Goal: Task Accomplishment & Management: Complete application form

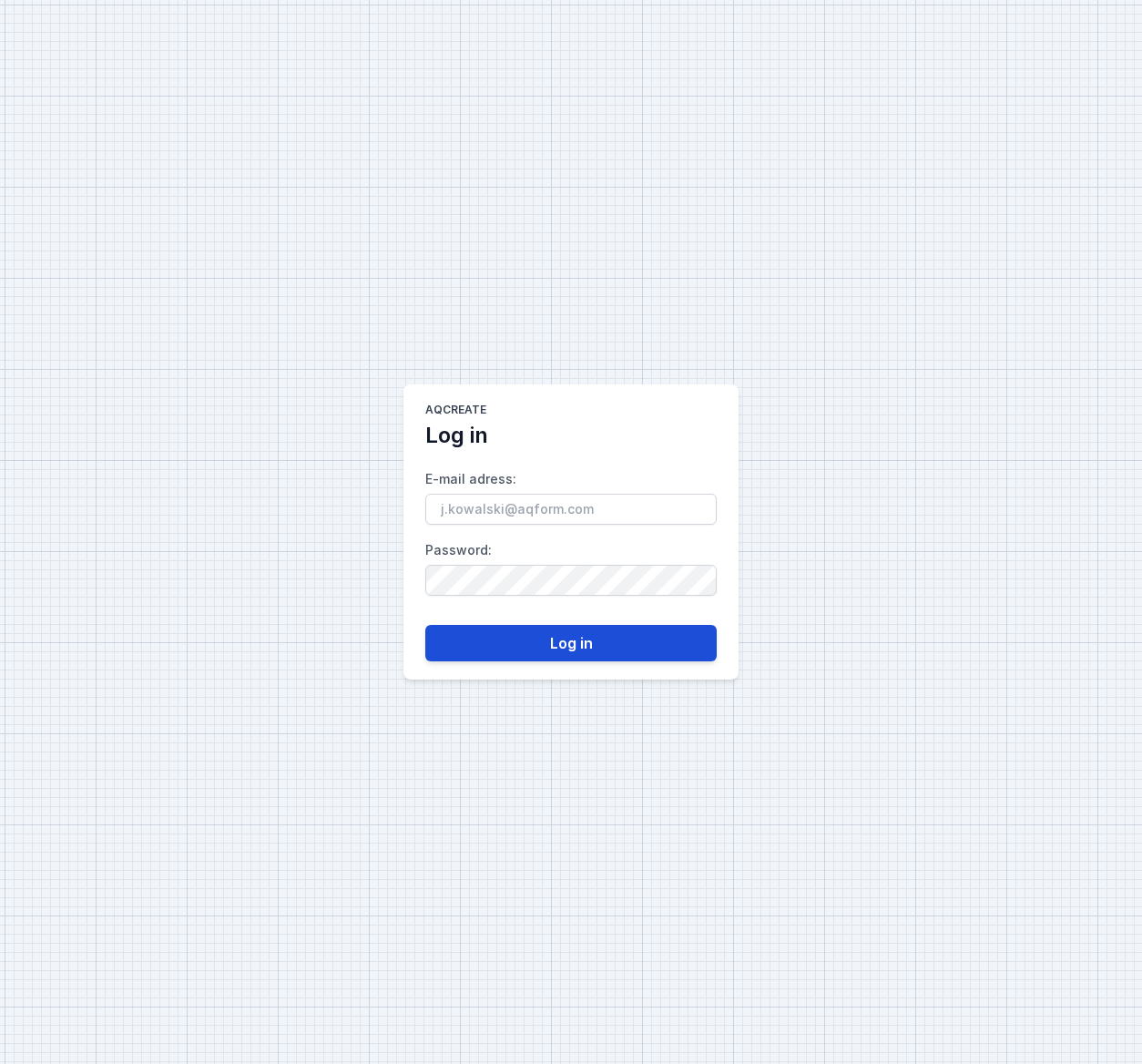
type input "[PERSON_NAME][EMAIL_ADDRESS][DOMAIN_NAME]"
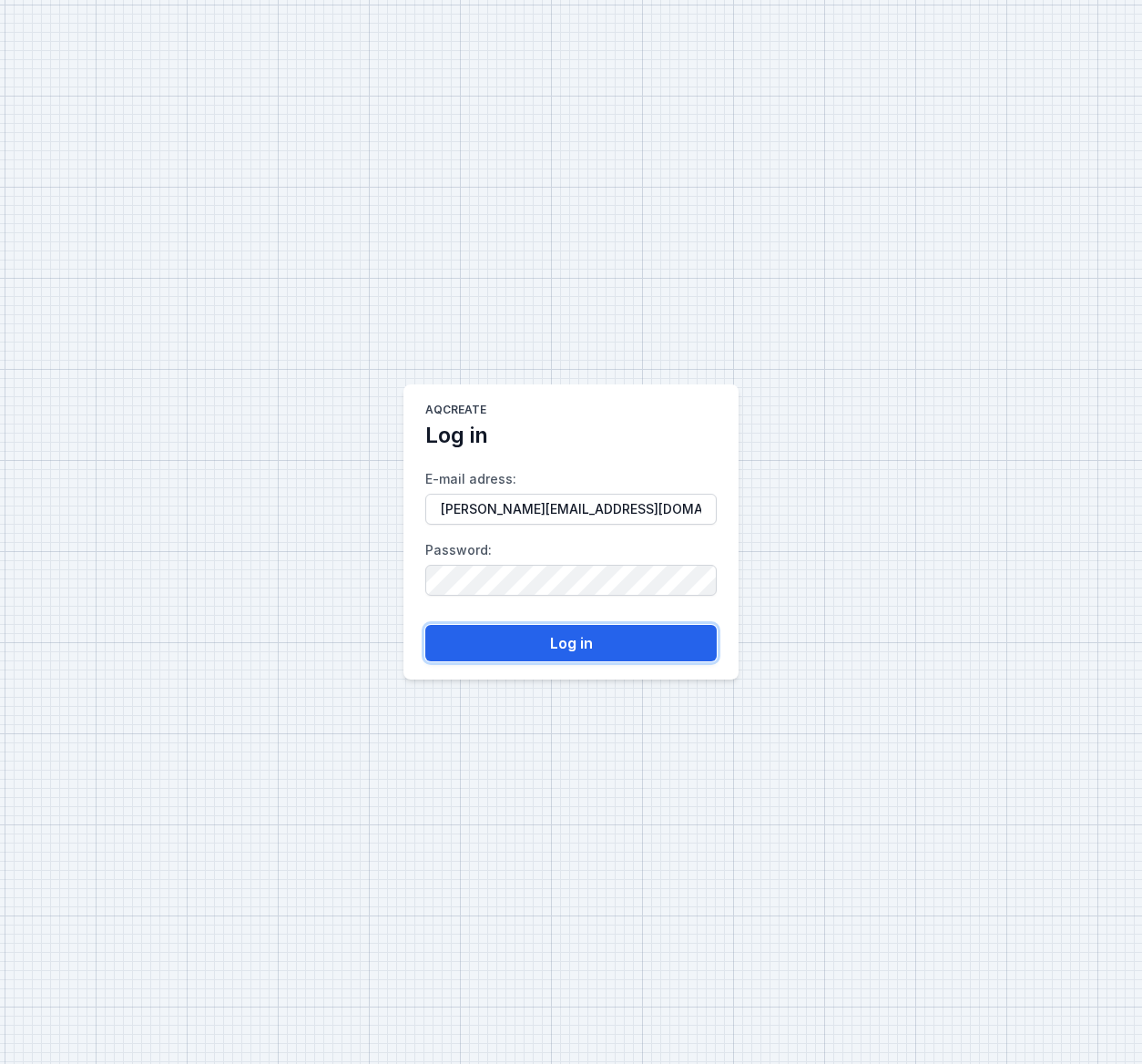
click at [582, 652] on button "Log in" at bounding box center [571, 643] width 291 height 37
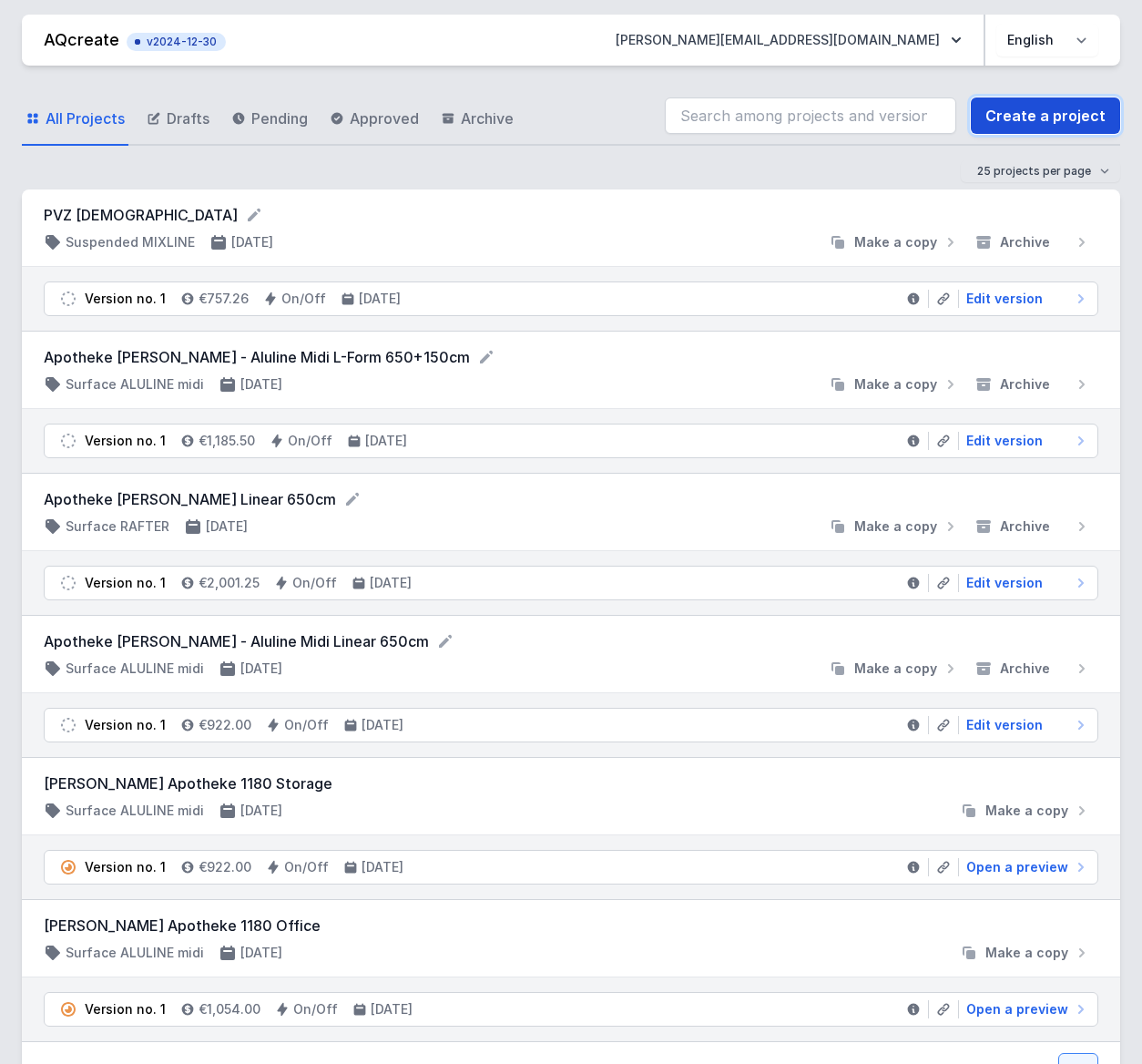
click at [1024, 119] on link "Create a project" at bounding box center [1045, 116] width 149 height 37
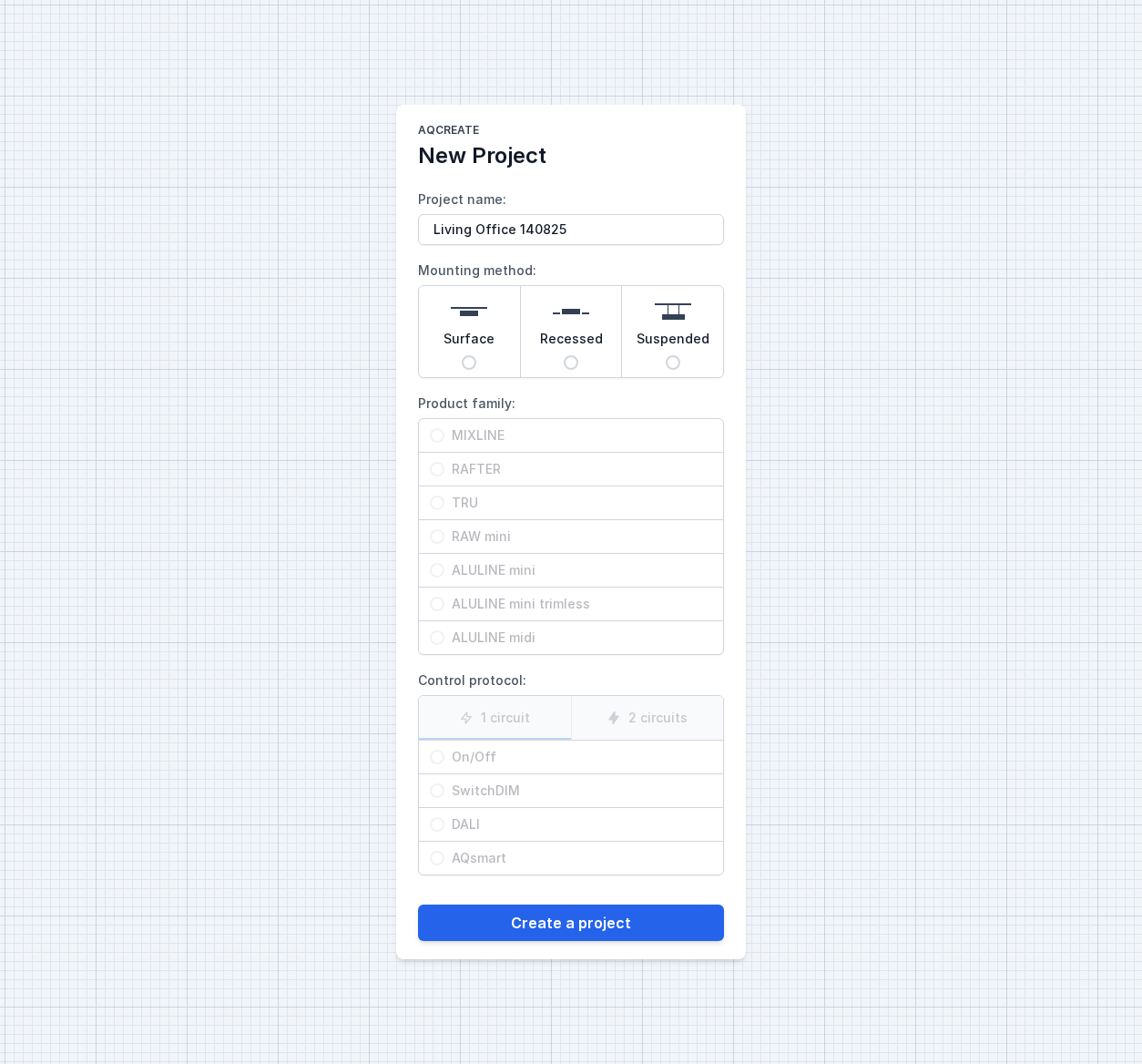
type input "Living Office 140825"
click at [470, 361] on input "Surface" at bounding box center [468, 362] width 14 height 14
radio input "true"
click at [435, 505] on input "TRU" at bounding box center [437, 502] width 14 height 14
radio input "true"
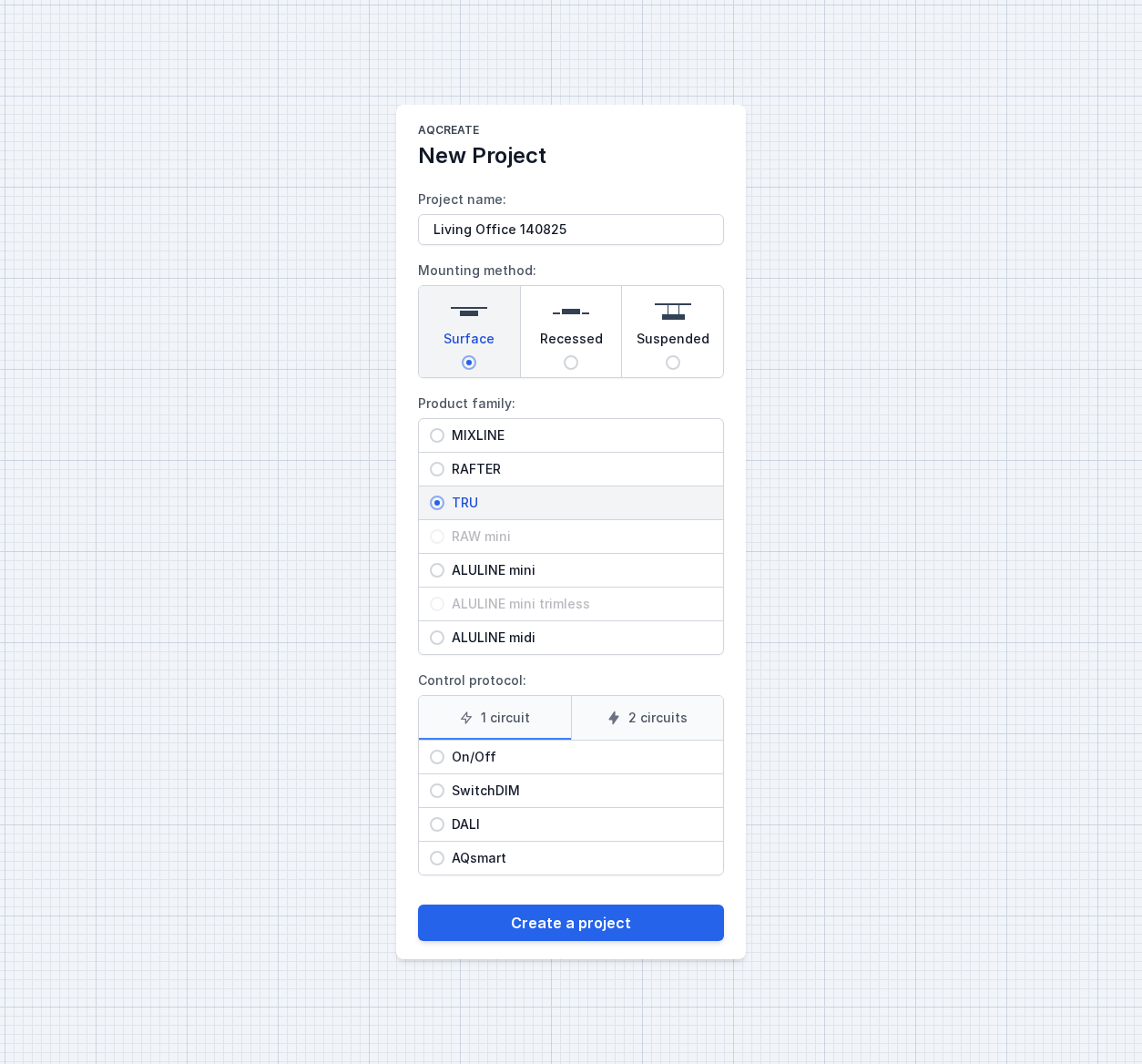
click at [439, 759] on input "On/Off" at bounding box center [437, 757] width 14 height 14
radio input "true"
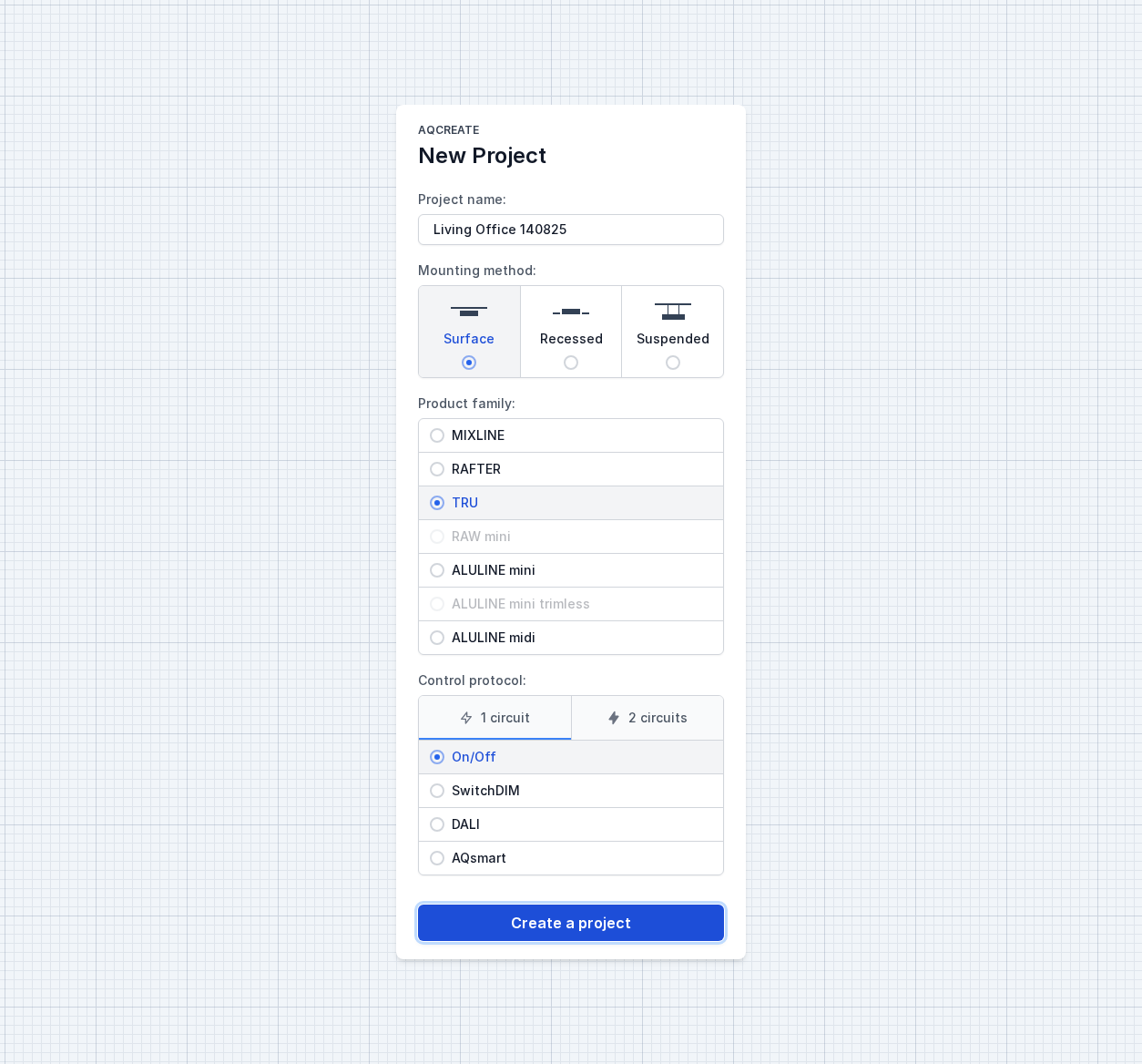
click at [572, 928] on button "Create a project" at bounding box center [571, 922] width 306 height 37
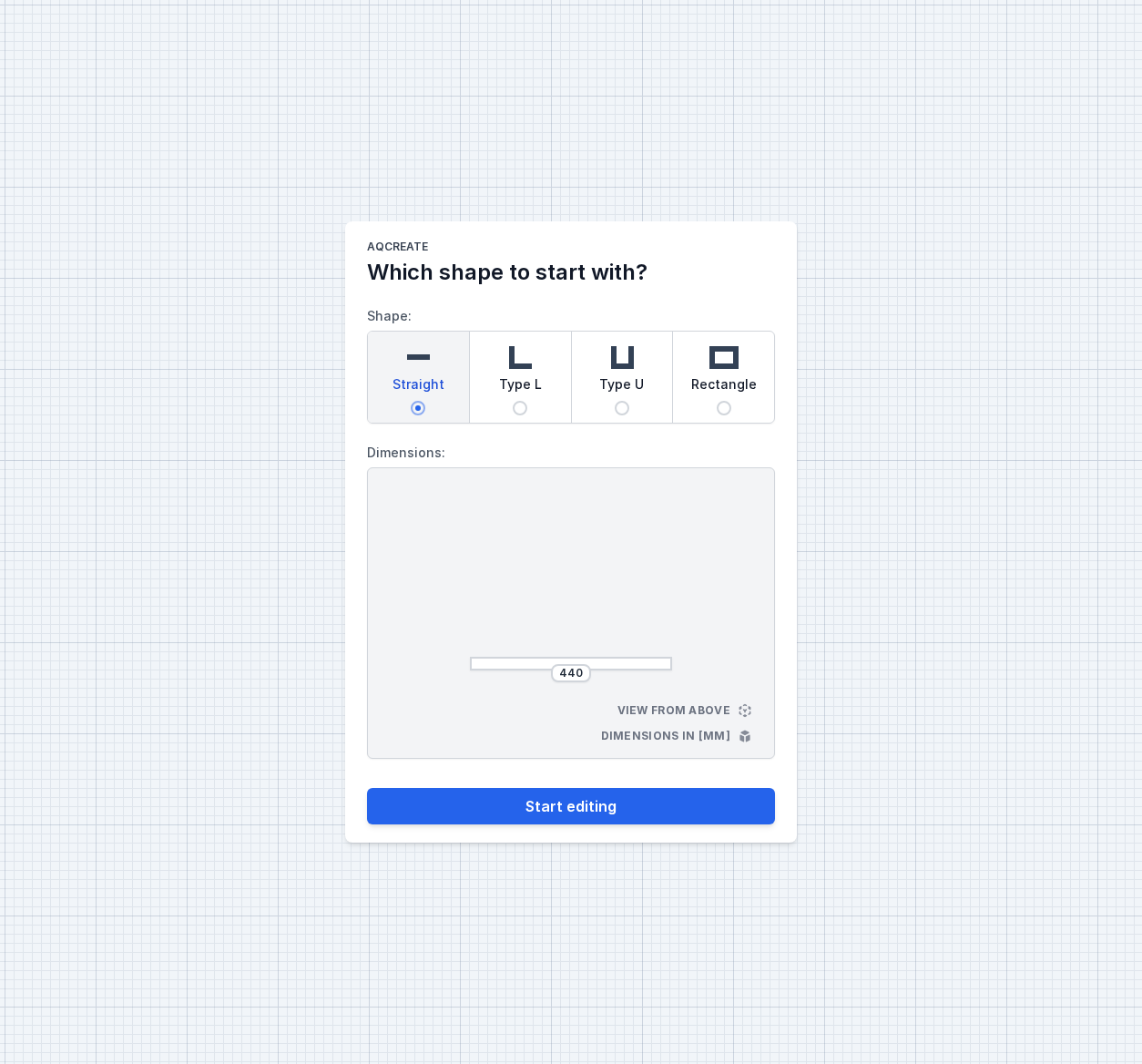
click at [623, 405] on input "Type U" at bounding box center [622, 408] width 14 height 14
radio input "true"
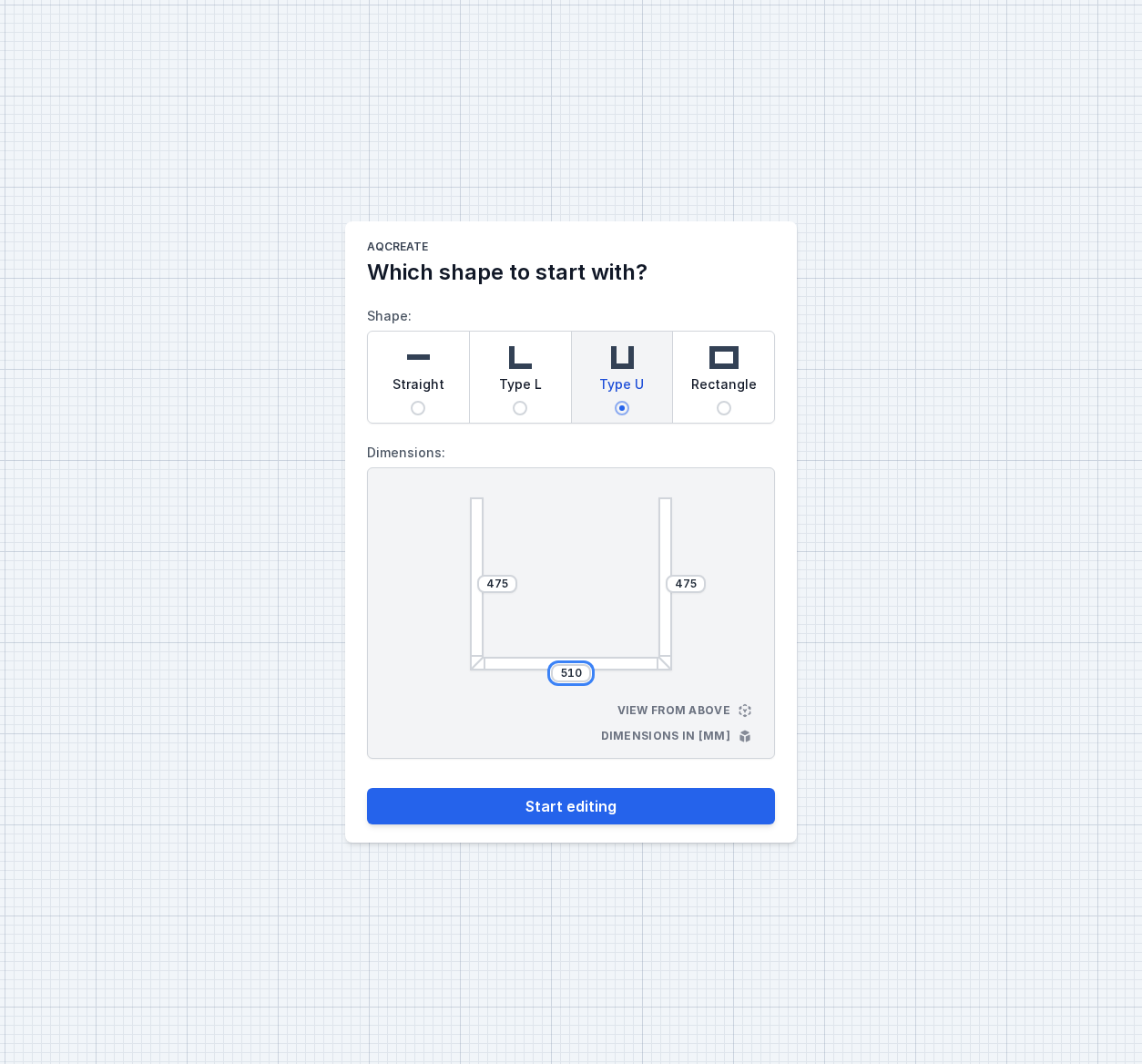
click at [581, 676] on input "510" at bounding box center [571, 673] width 29 height 14
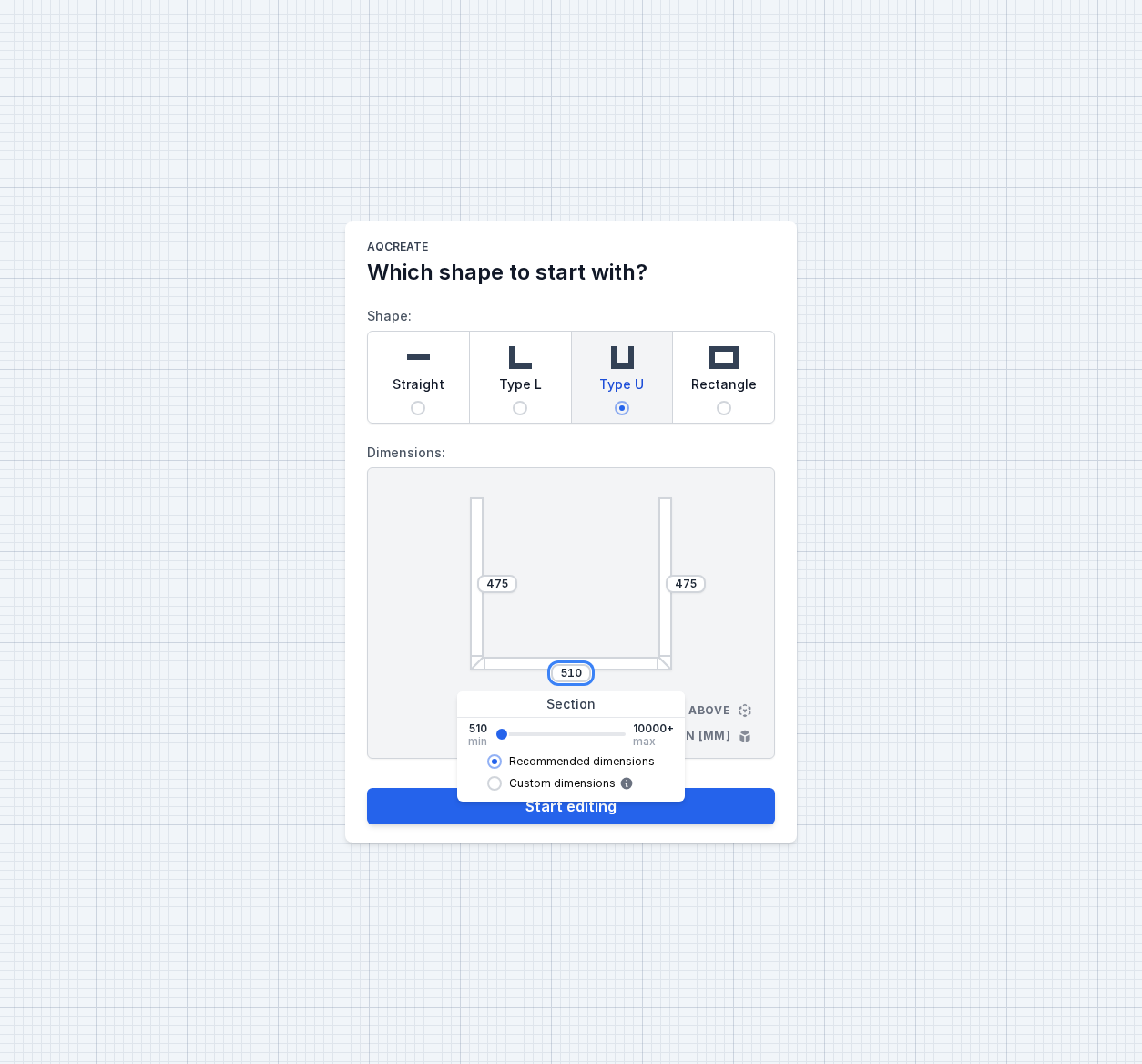
click at [581, 676] on input "510" at bounding box center [571, 673] width 29 height 14
drag, startPoint x: 581, startPoint y: 676, endPoint x: 546, endPoint y: 655, distance: 40.8
click at [550, 676] on div "510" at bounding box center [571, 673] width 202 height 18
type input "342"
click at [367, 787] on button "Start editing" at bounding box center [571, 806] width 408 height 37
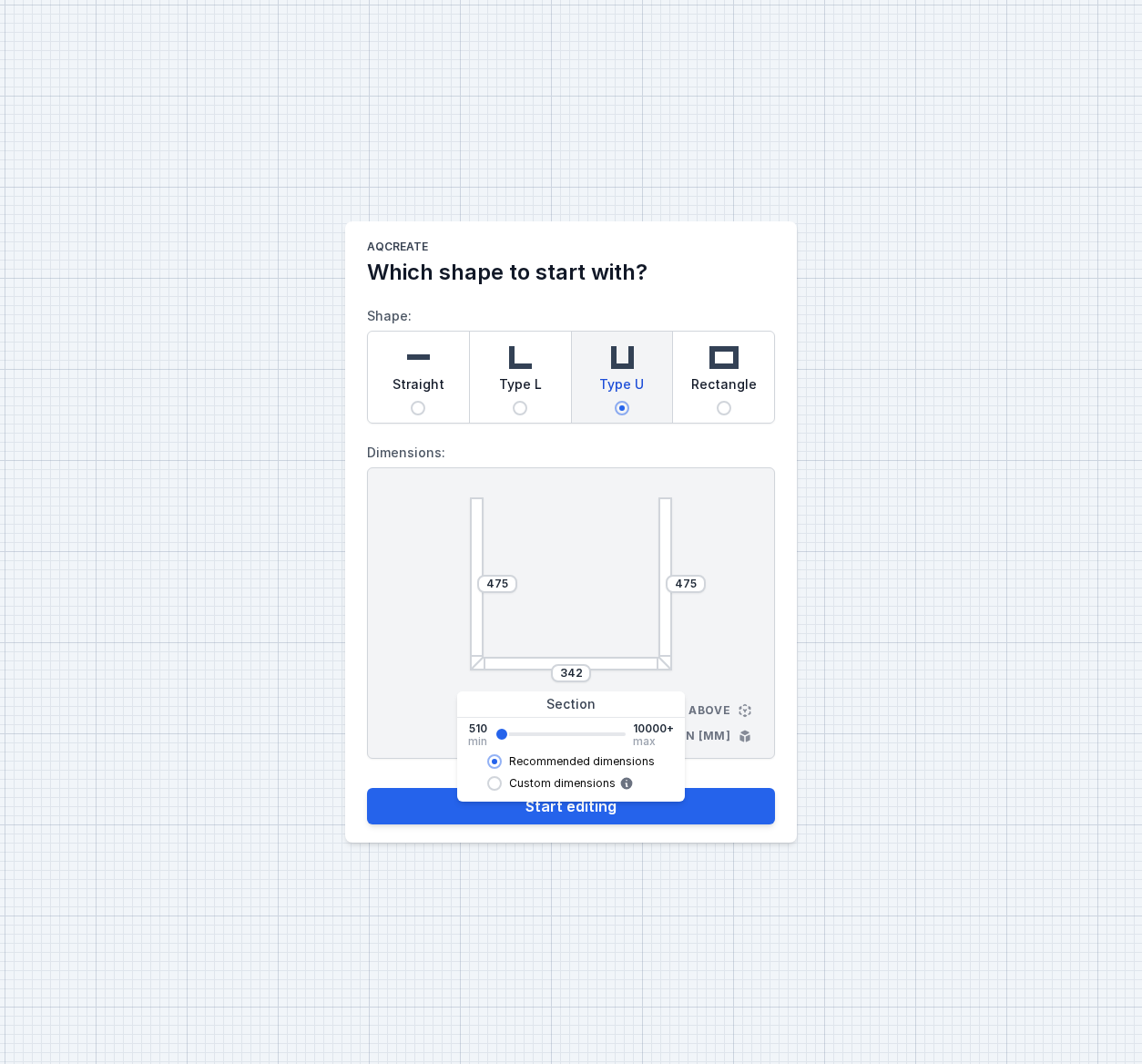
click at [241, 428] on div "AQcreate Which shape to start with? Shape: Straight Type L Type U Rectangle Dim…" at bounding box center [571, 532] width 1142 height 1064
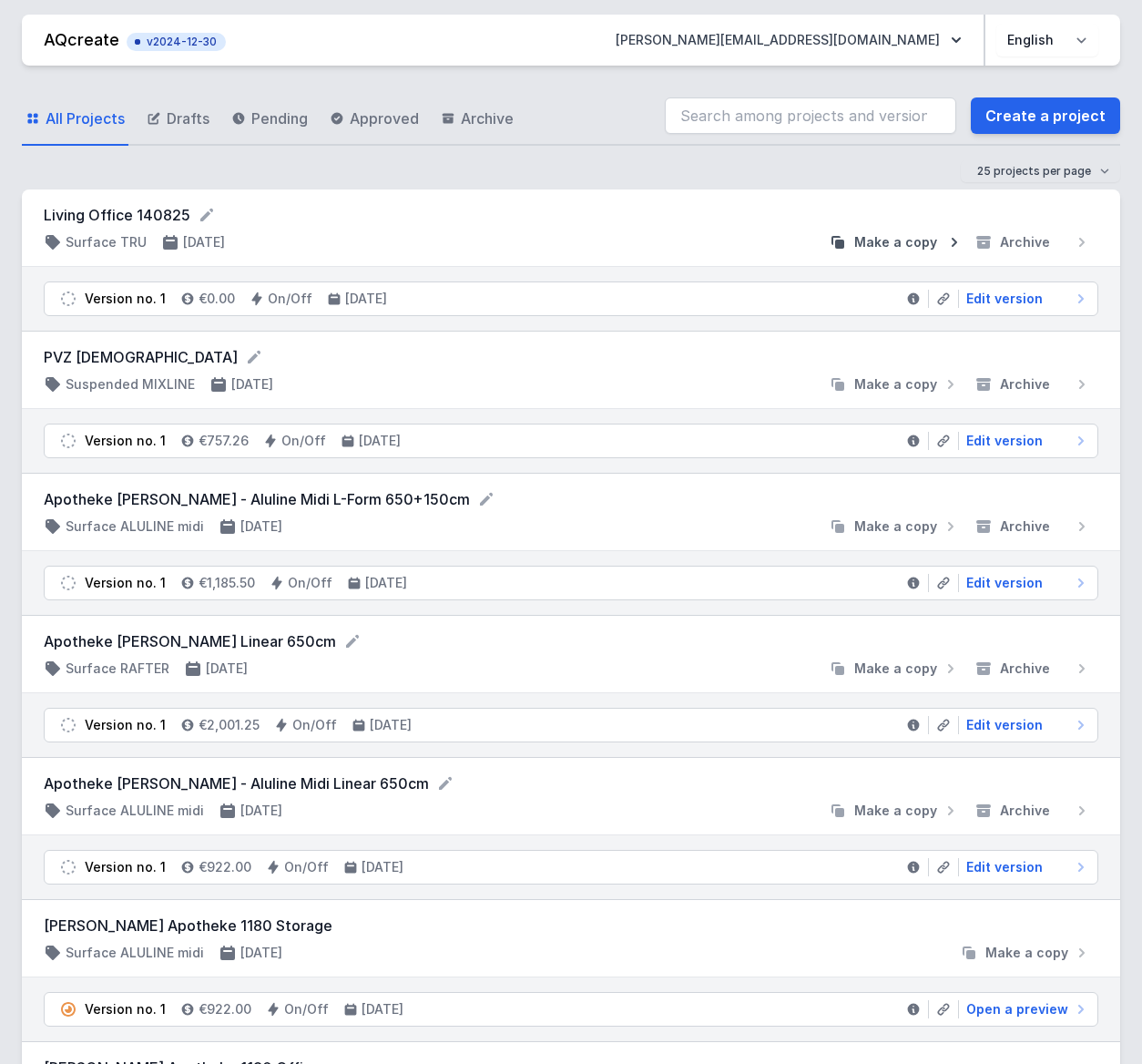
click at [951, 241] on icon "submit" at bounding box center [954, 242] width 18 height 18
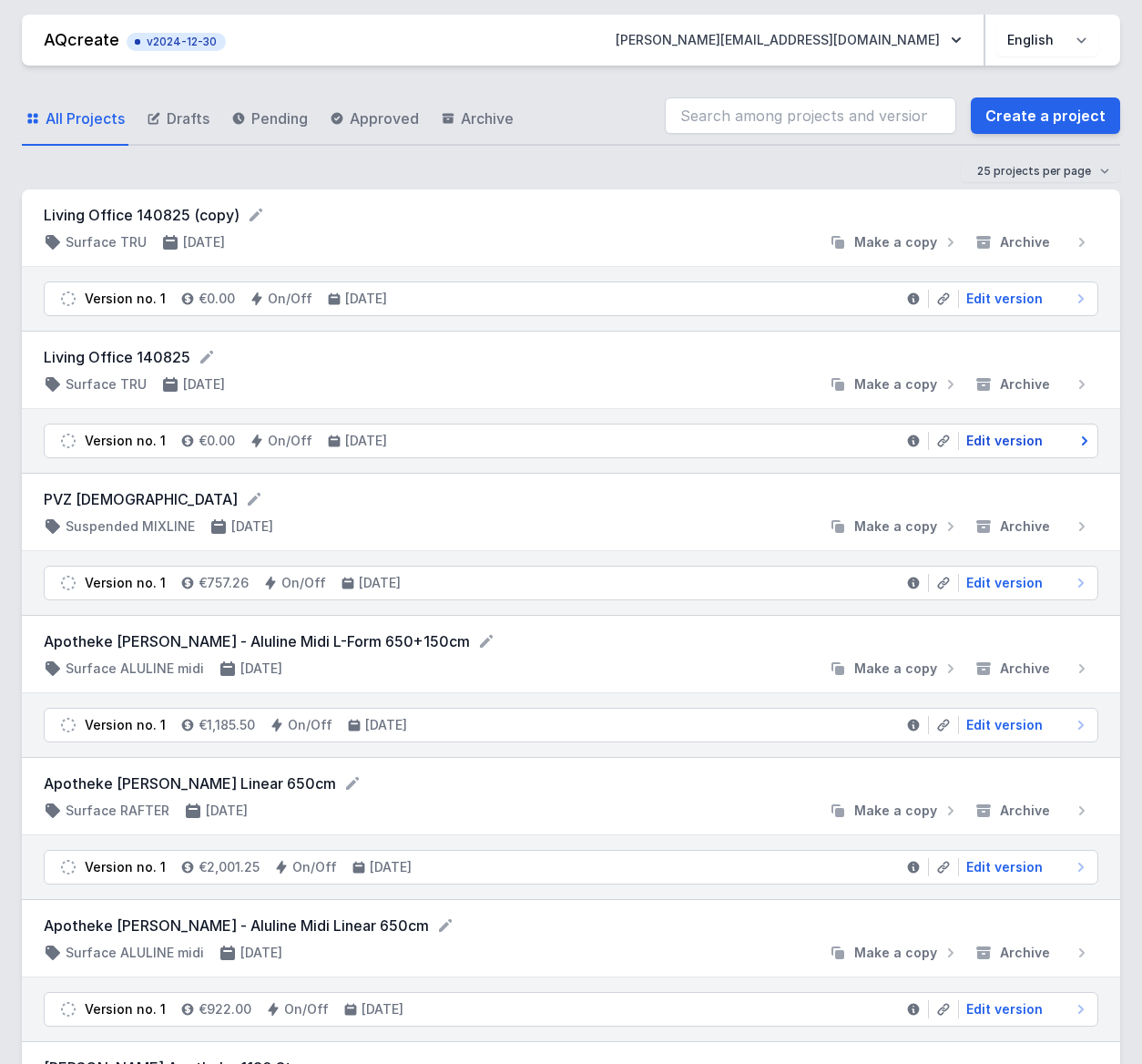
click at [992, 437] on span "Edit version" at bounding box center [1004, 440] width 76 height 18
click at [117, 387] on h4 "Surface TRU" at bounding box center [106, 384] width 81 height 18
click at [58, 386] on icon at bounding box center [52, 384] width 14 height 14
click at [1081, 296] on icon at bounding box center [1084, 298] width 18 height 18
click at [202, 355] on icon at bounding box center [206, 357] width 18 height 18
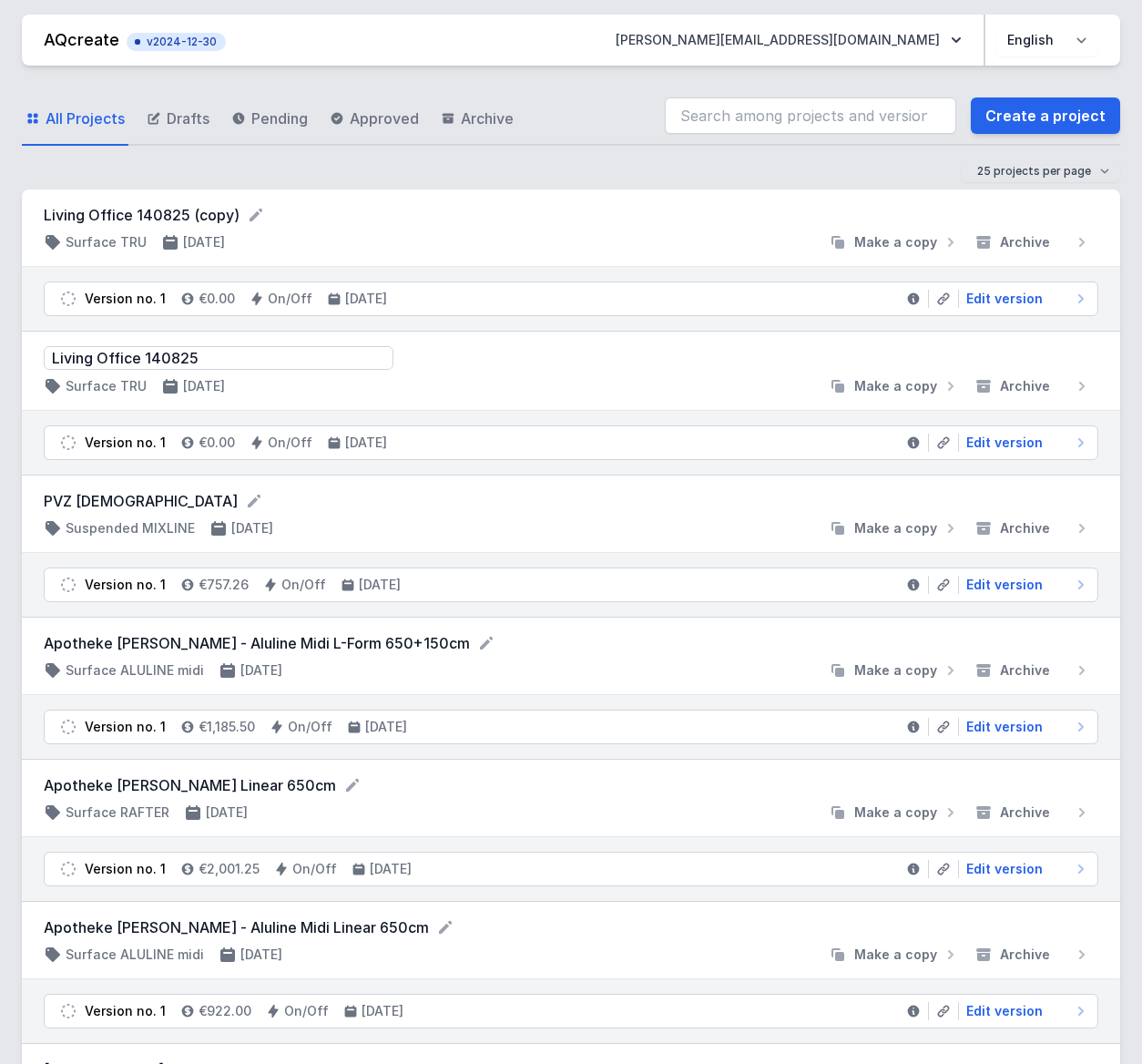
click at [54, 360] on input "Living Office 140825" at bounding box center [218, 358] width 350 height 24
type input "=== Living Office 140825"
click at [254, 216] on icon at bounding box center [255, 215] width 18 height 18
click at [54, 217] on input "Living Office 140825 (copy)" at bounding box center [218, 216] width 350 height 24
type input "=== Living Office 140825 (copy)"
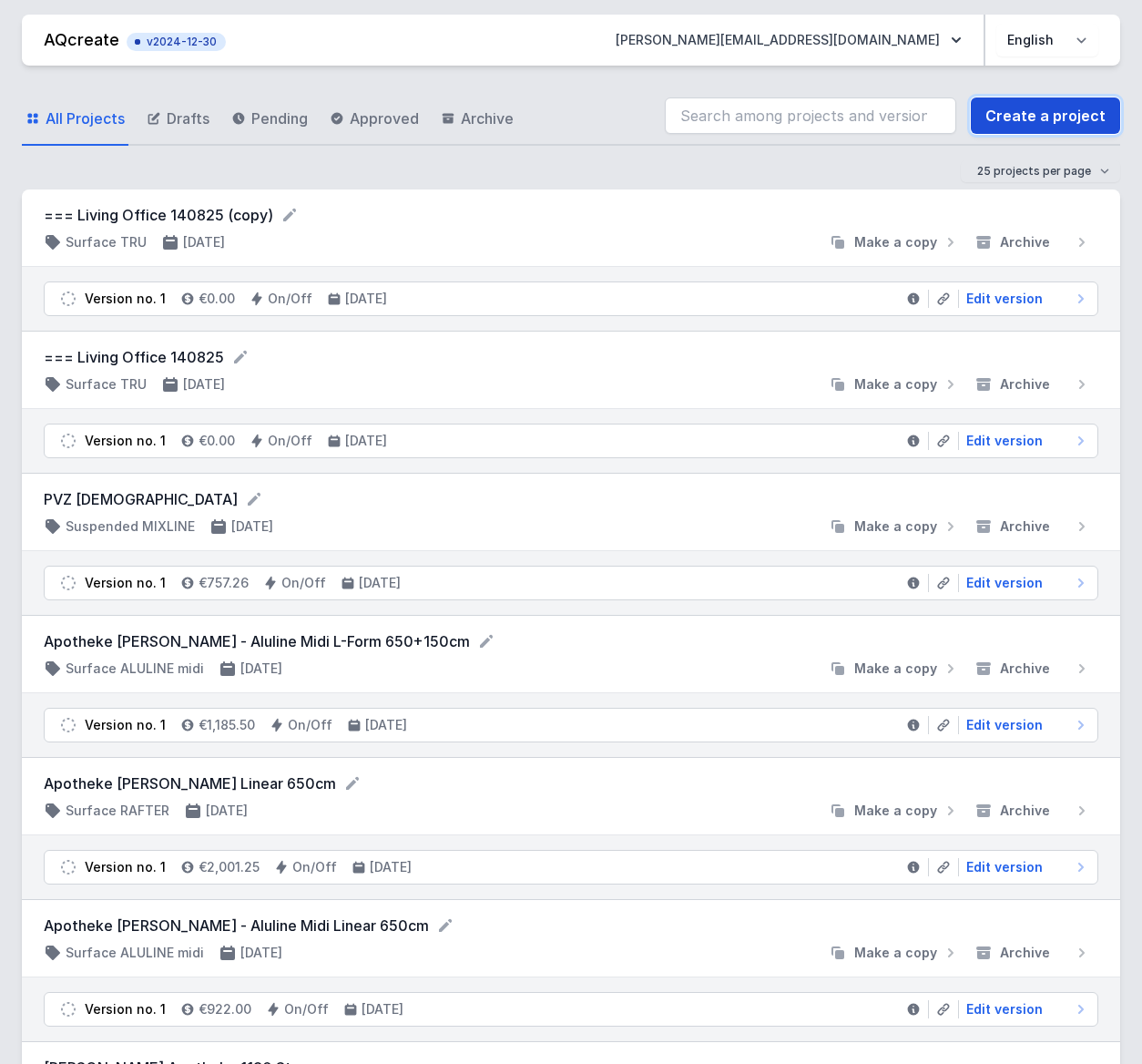
click at [1022, 118] on link "Create a project" at bounding box center [1045, 116] width 149 height 37
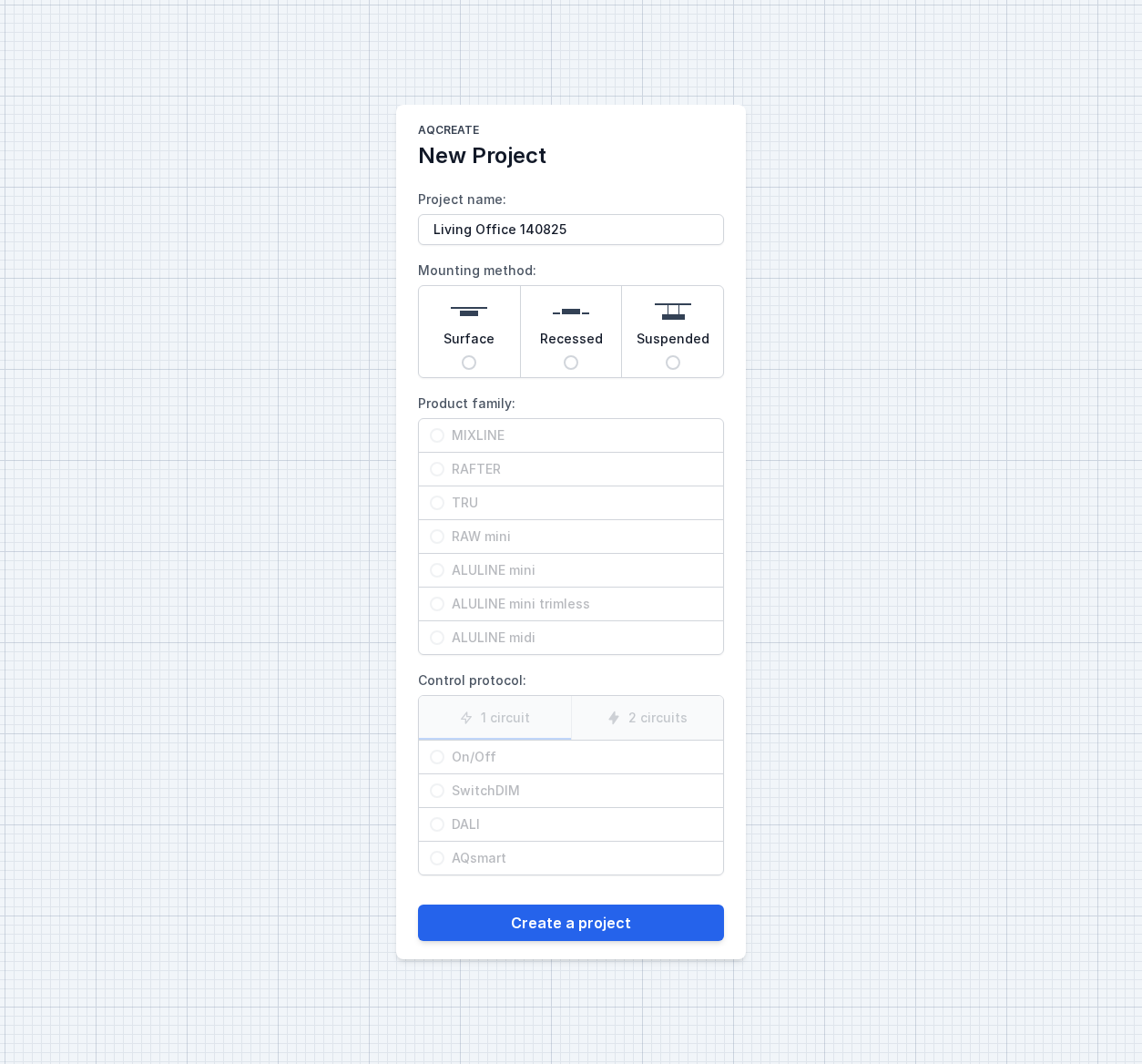
type input "Living Office 140825"
click at [471, 362] on input "Surface" at bounding box center [468, 362] width 14 height 14
radio input "true"
click at [437, 635] on input "ALULINE midi" at bounding box center [437, 637] width 14 height 14
radio input "true"
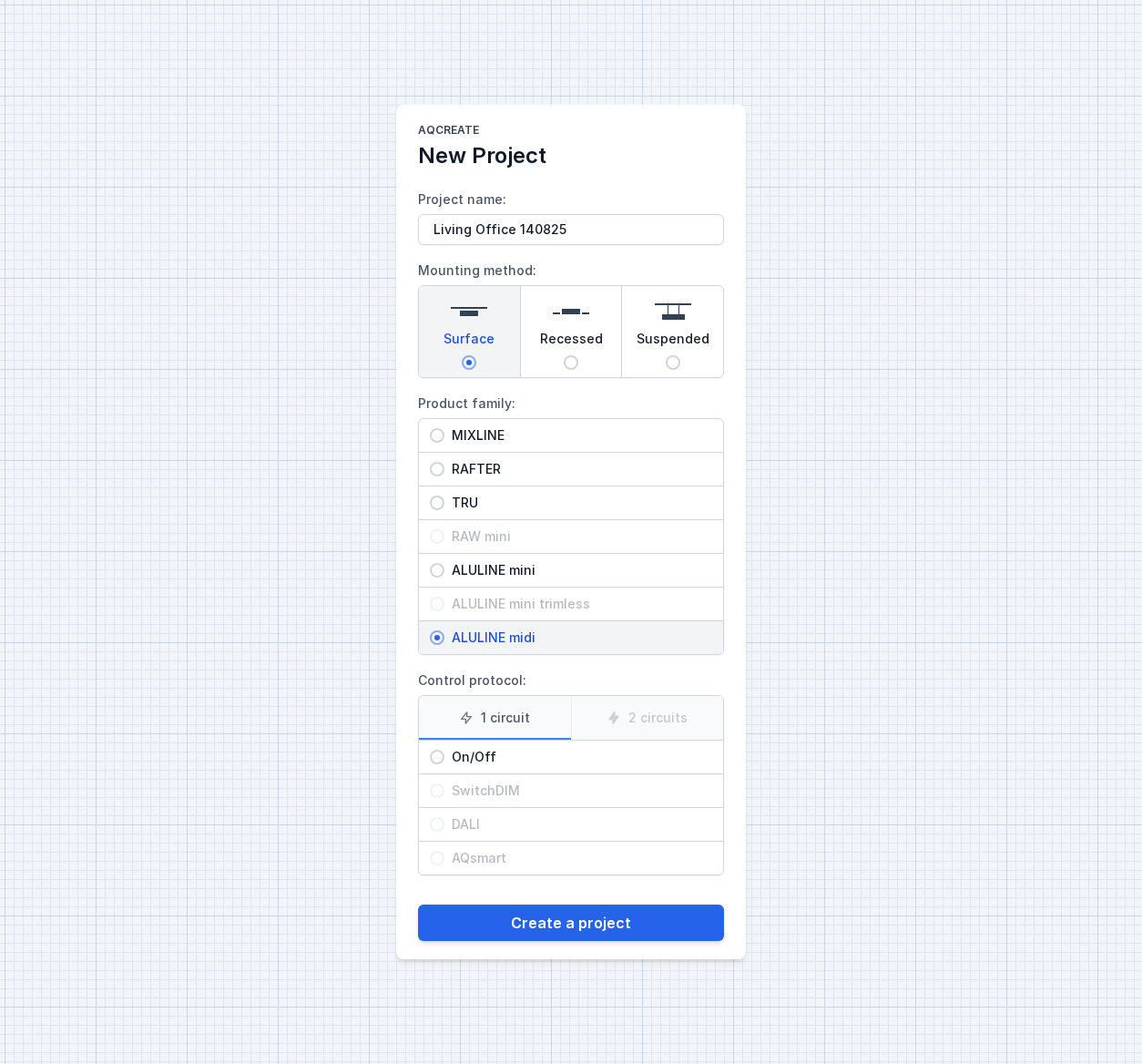
click at [442, 753] on input "On/Off" at bounding box center [437, 757] width 14 height 14
radio input "true"
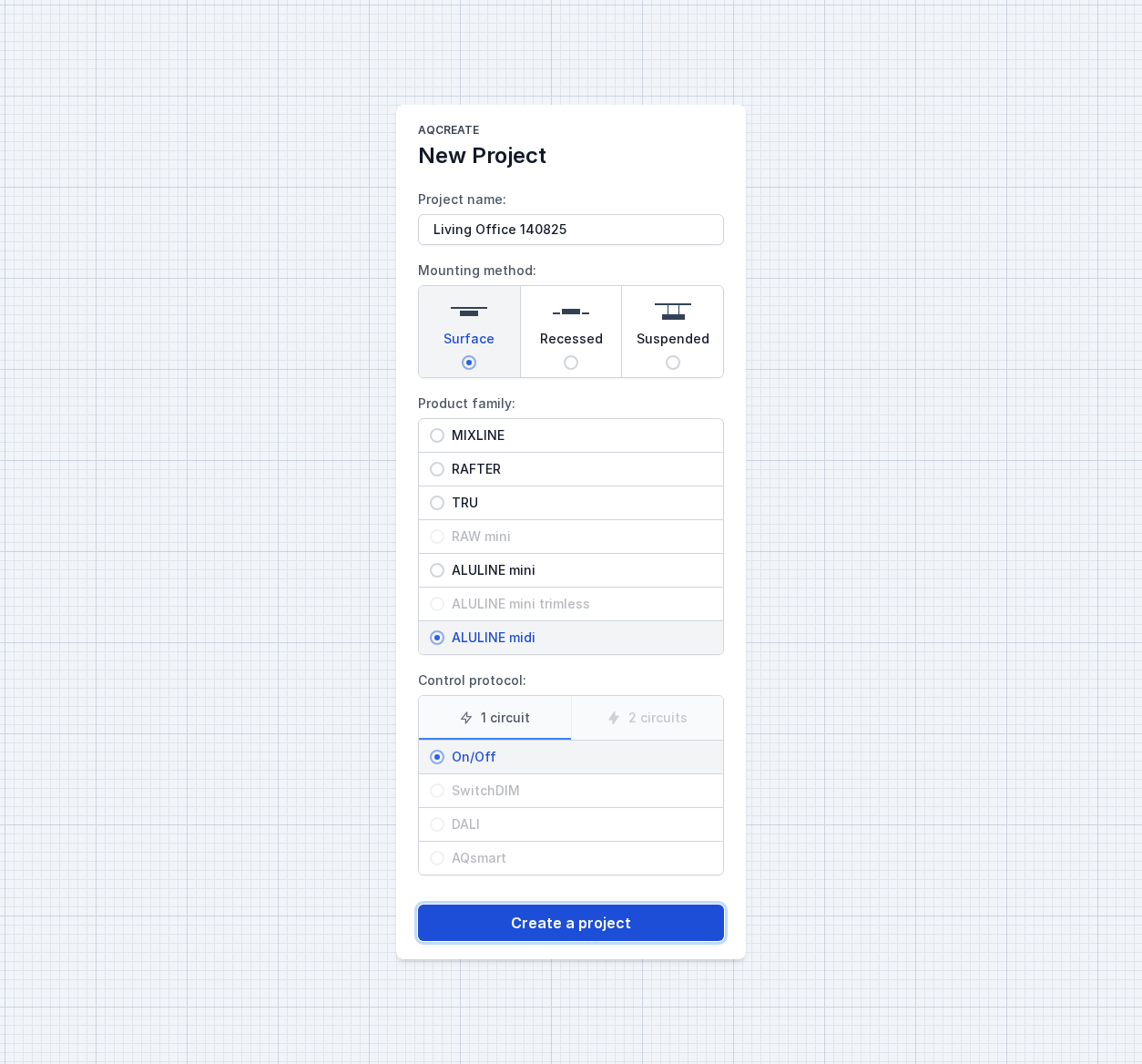
click at [526, 920] on button "Create a project" at bounding box center [571, 922] width 306 height 37
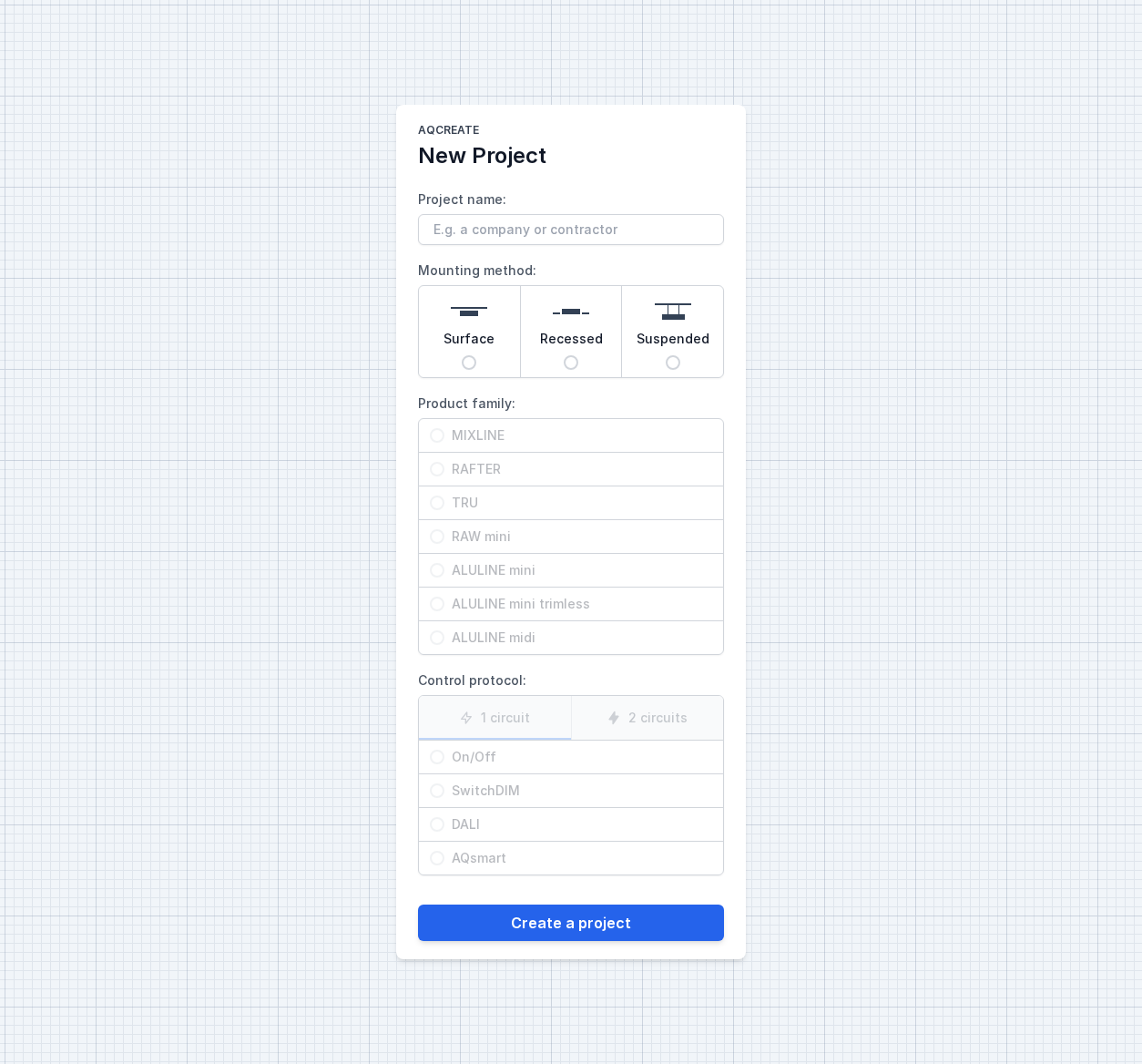
click at [468, 358] on input "Surface" at bounding box center [468, 362] width 14 height 14
radio input "true"
click at [437, 640] on input "ALULINE midi" at bounding box center [437, 637] width 14 height 14
radio input "true"
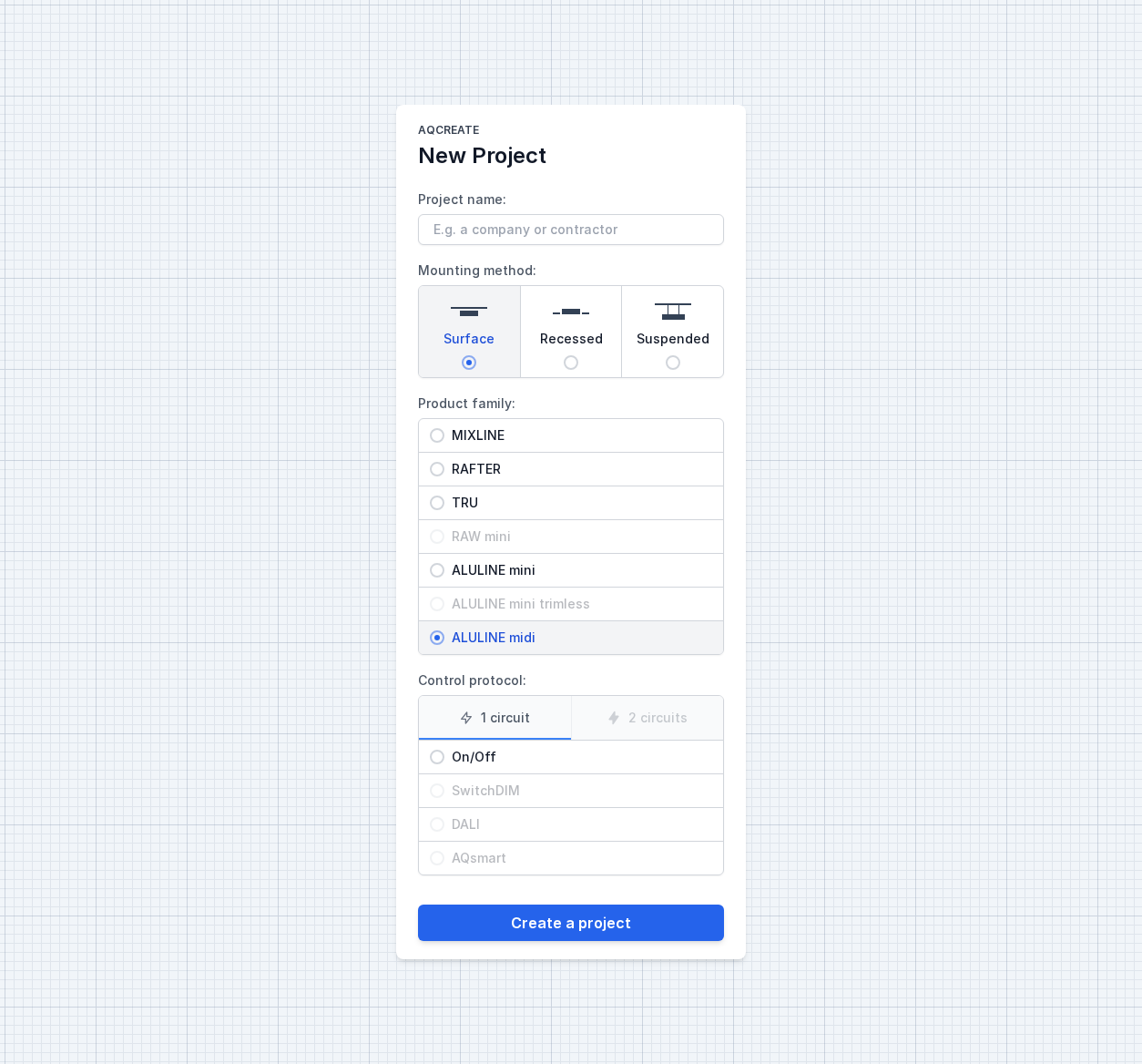
click at [454, 763] on span "On/Off" at bounding box center [578, 757] width 268 height 18
click at [444, 763] on input "On/Off" at bounding box center [437, 757] width 14 height 14
radio input "true"
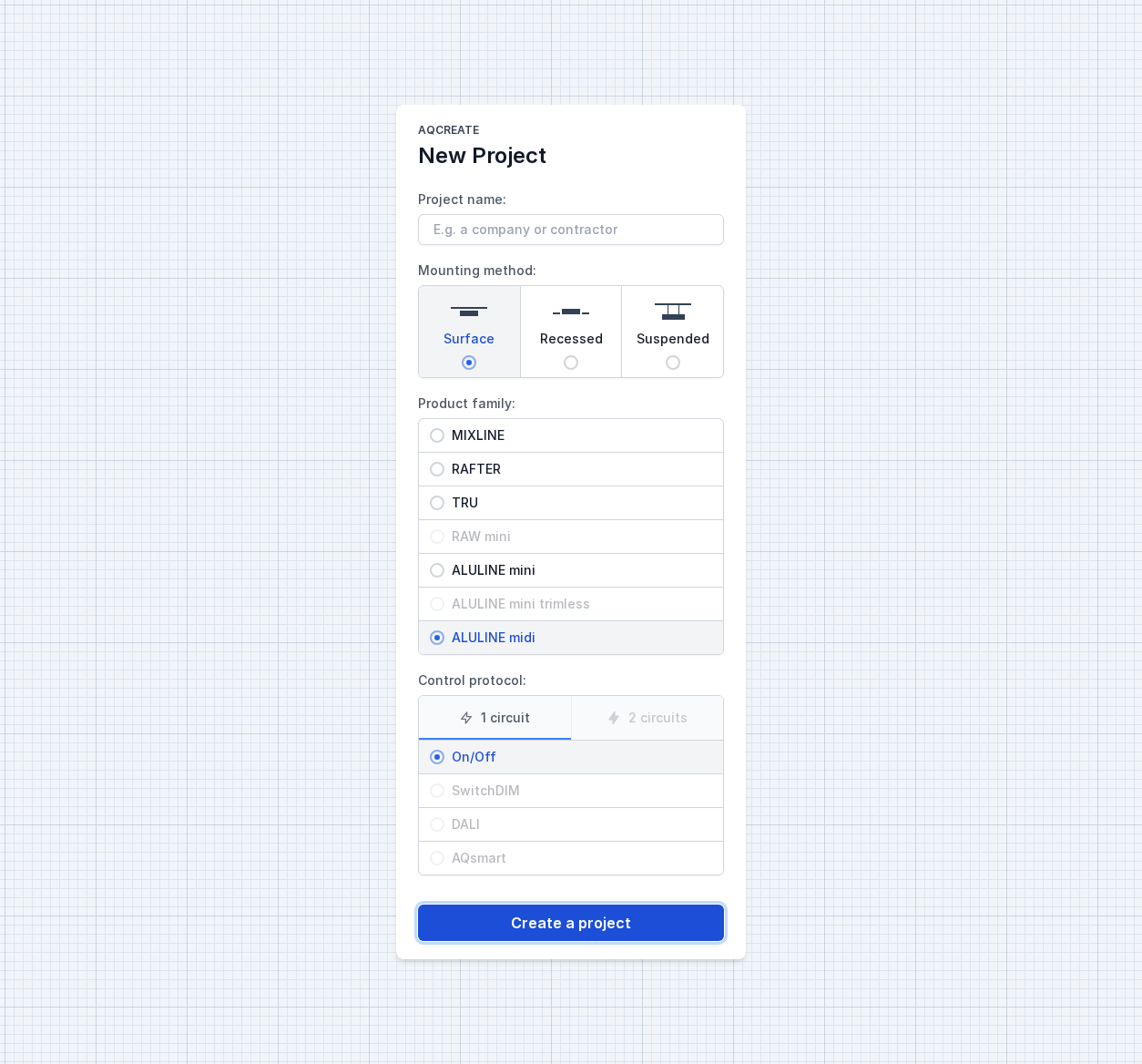
click at [515, 912] on button "Create a project" at bounding box center [571, 922] width 306 height 37
type input "Living"
click at [557, 929] on button "Create a project" at bounding box center [571, 922] width 306 height 37
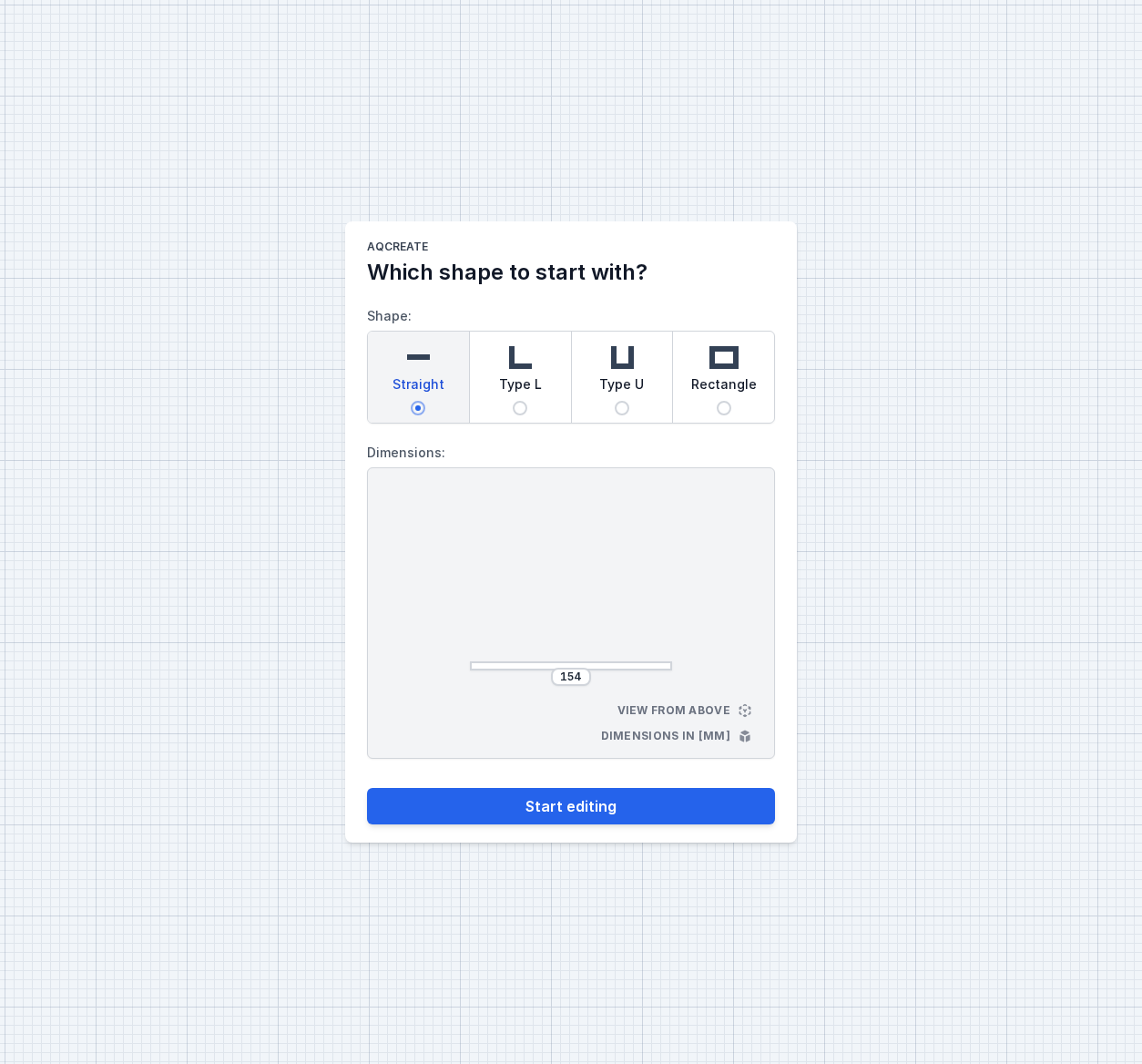
click at [625, 406] on input "Type U" at bounding box center [622, 408] width 14 height 14
radio input "true"
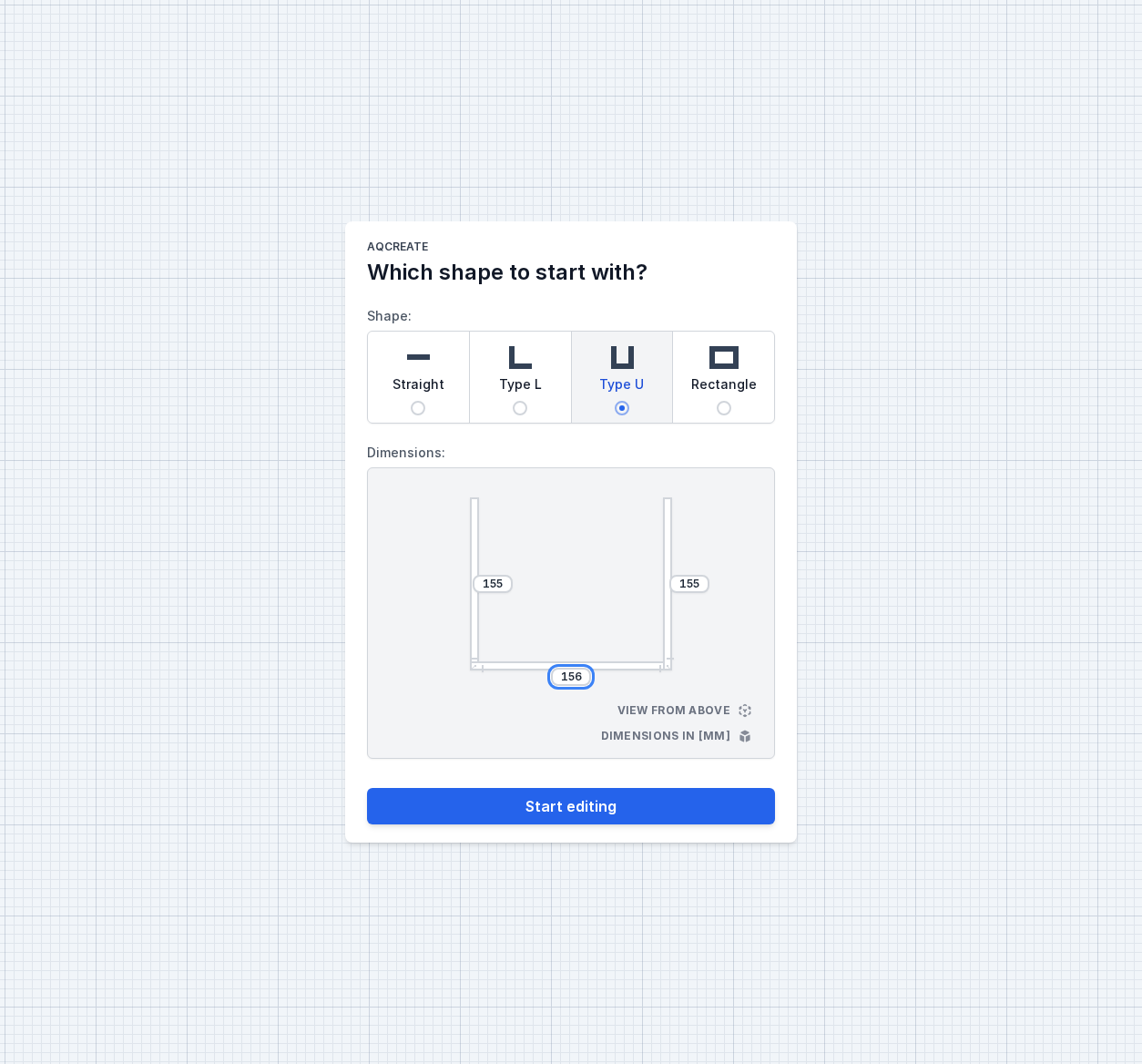
click at [571, 680] on input "156" at bounding box center [571, 677] width 29 height 14
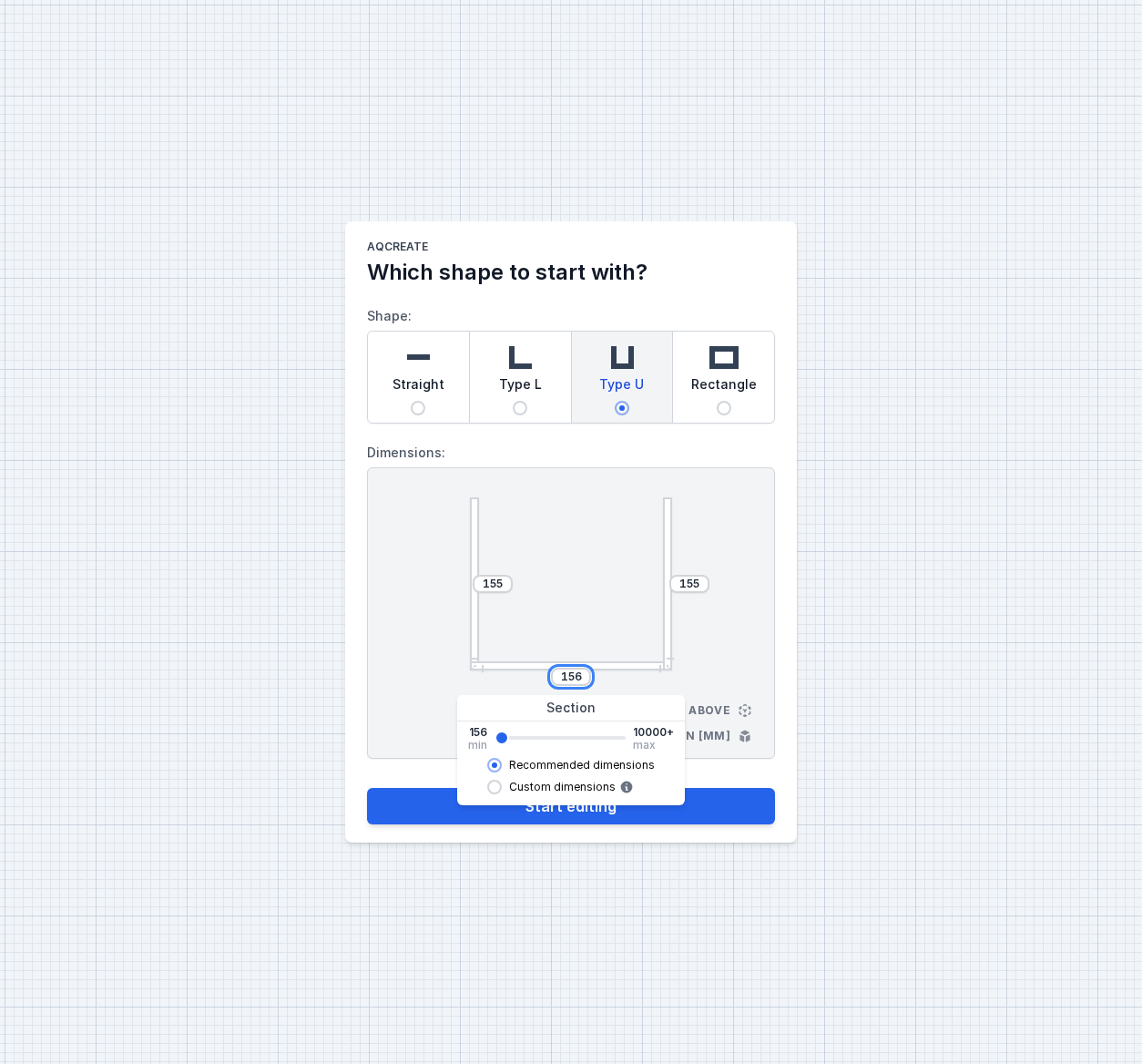
click at [571, 680] on input "156" at bounding box center [571, 677] width 29 height 14
type input "340"
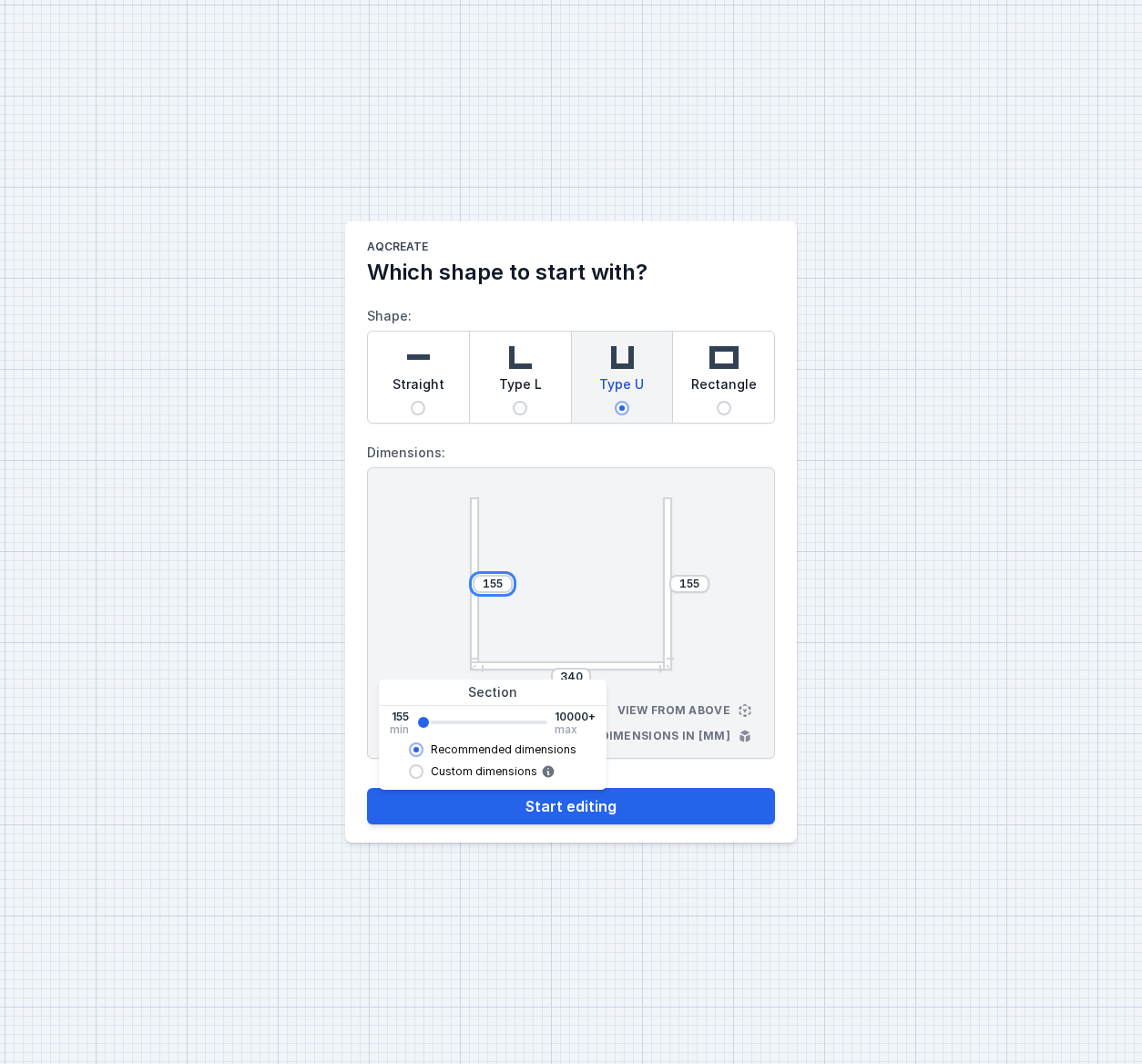
click at [497, 588] on input "155" at bounding box center [492, 583] width 29 height 14
type input "1"
type input "339"
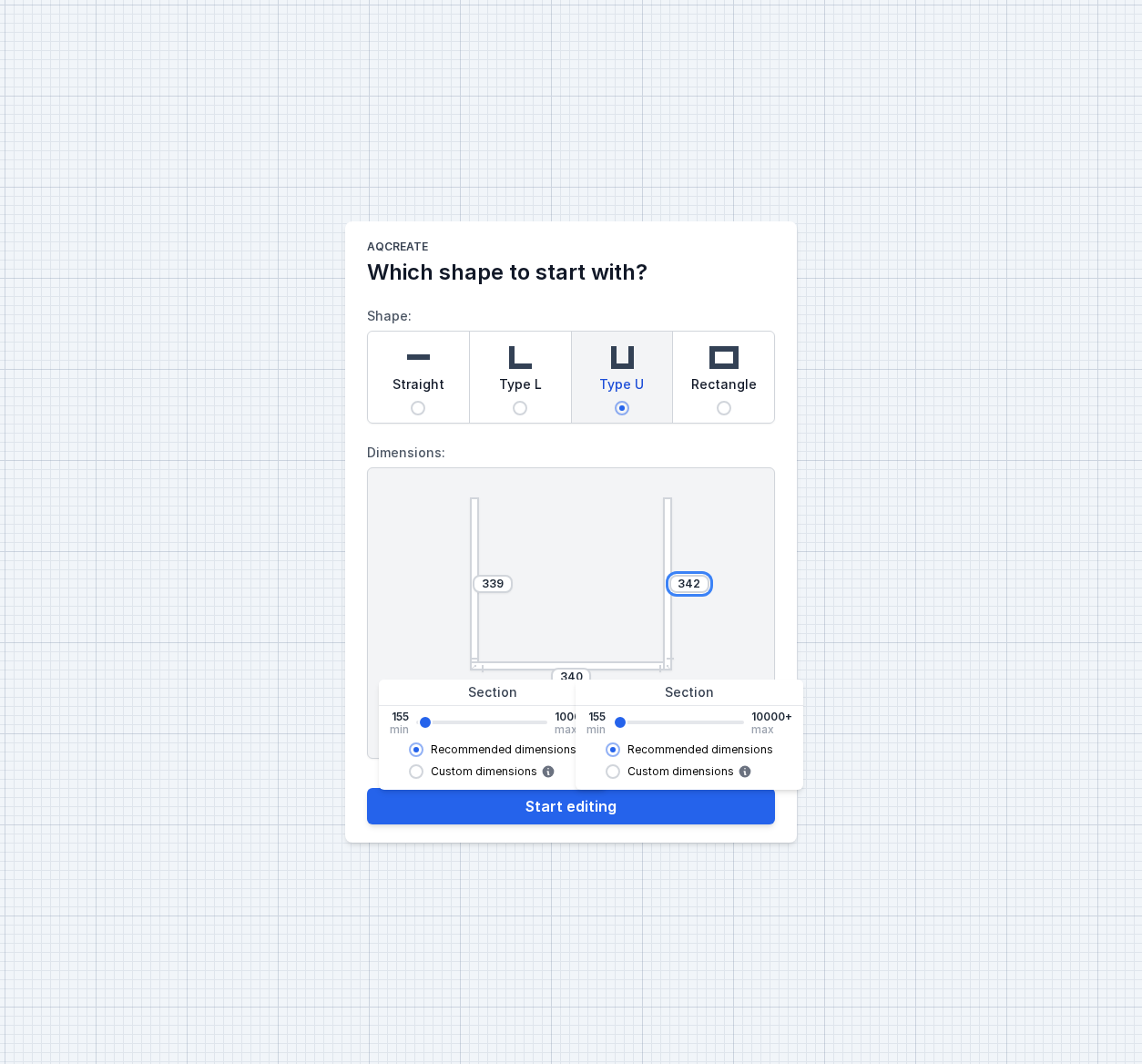
click at [367, 787] on button "Start editing" at bounding box center [571, 806] width 408 height 37
type input "339"
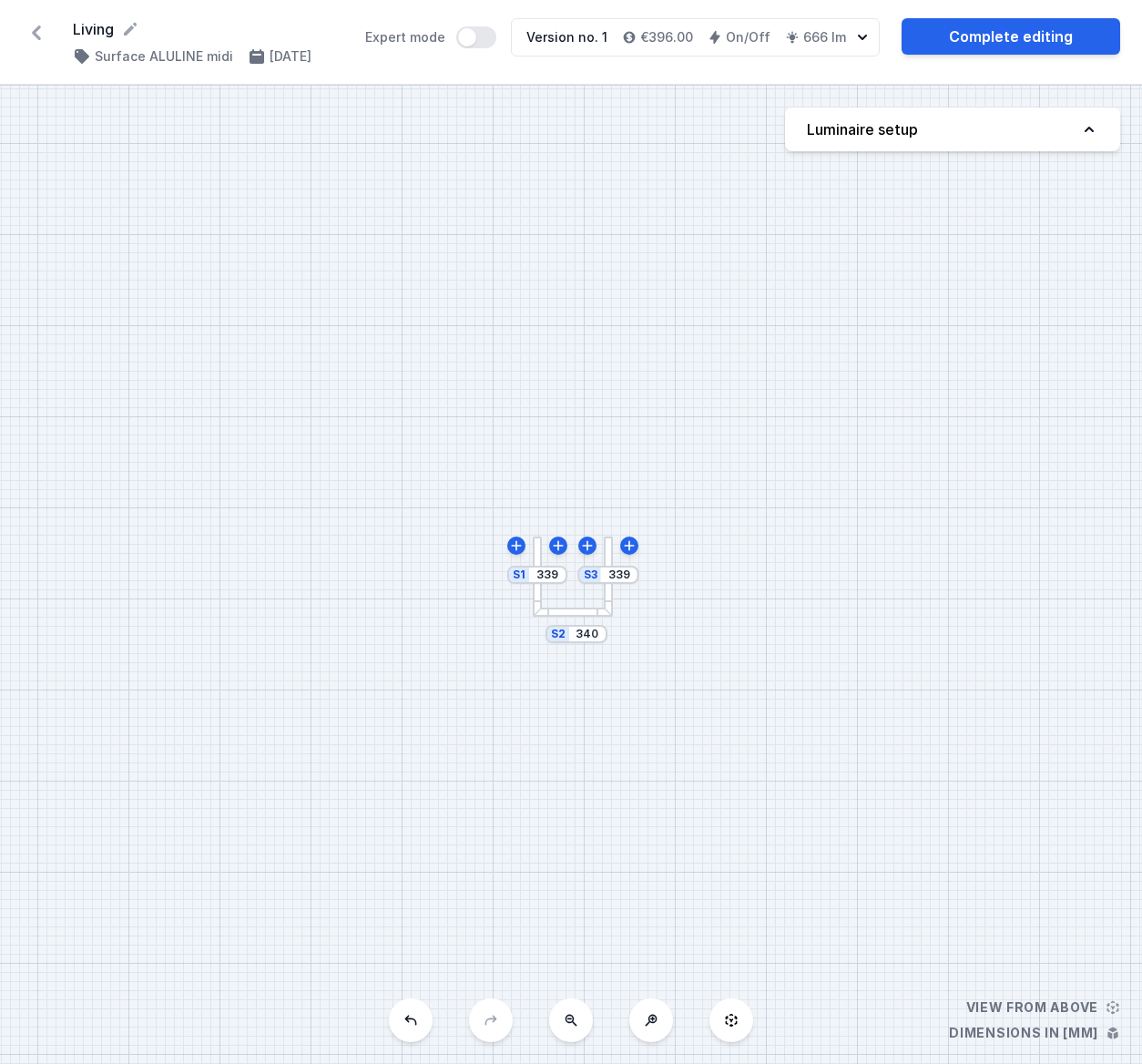
click at [1089, 131] on icon at bounding box center [1089, 129] width 18 height 18
select select "3000"
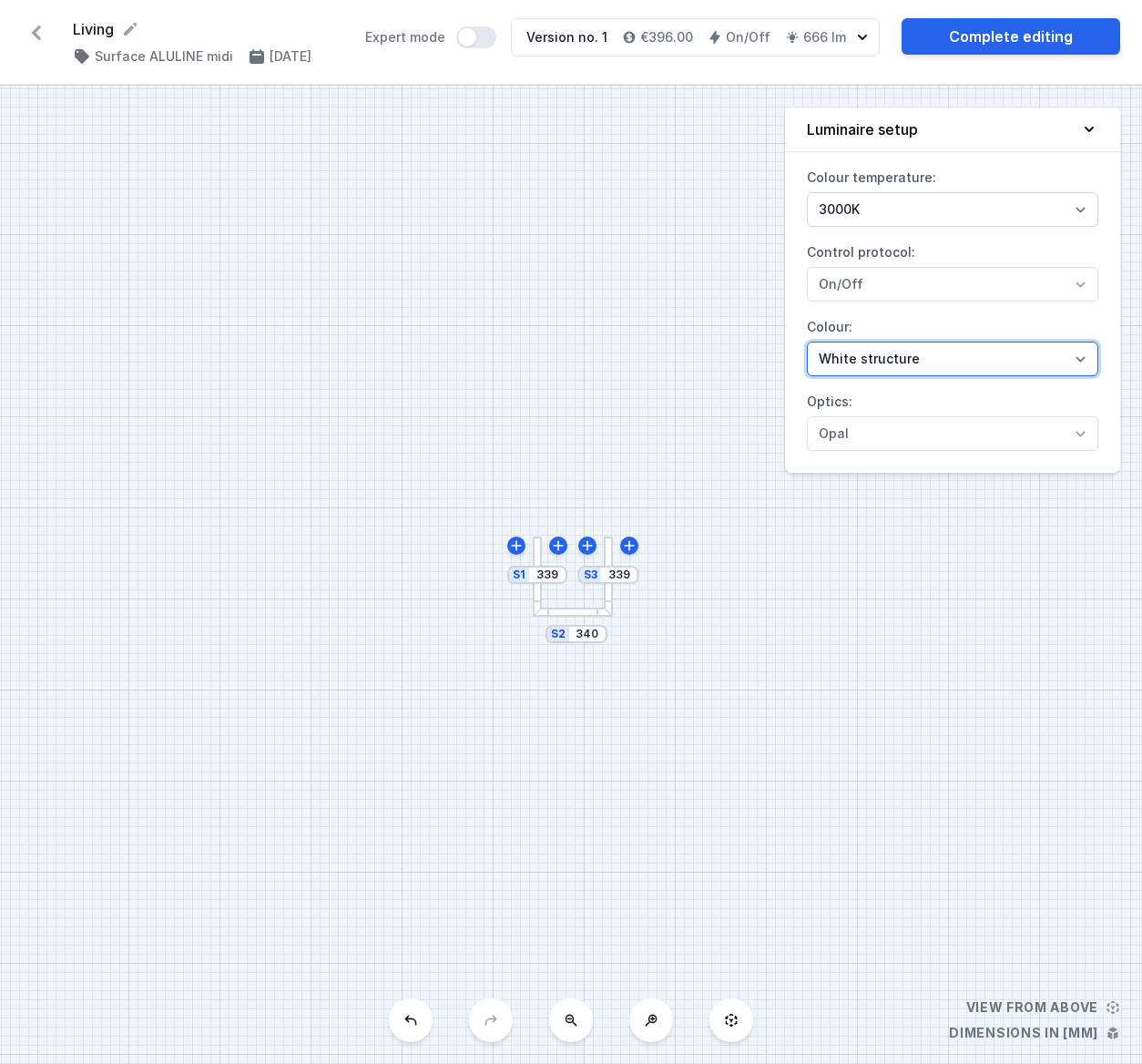
click at [928, 360] on select "White structure Black structure Gold structure Copper Gray" at bounding box center [952, 359] width 291 height 35
select select "2"
click at [608, 385] on div "S3 339 S2 340 S1 339" at bounding box center [571, 574] width 1142 height 978
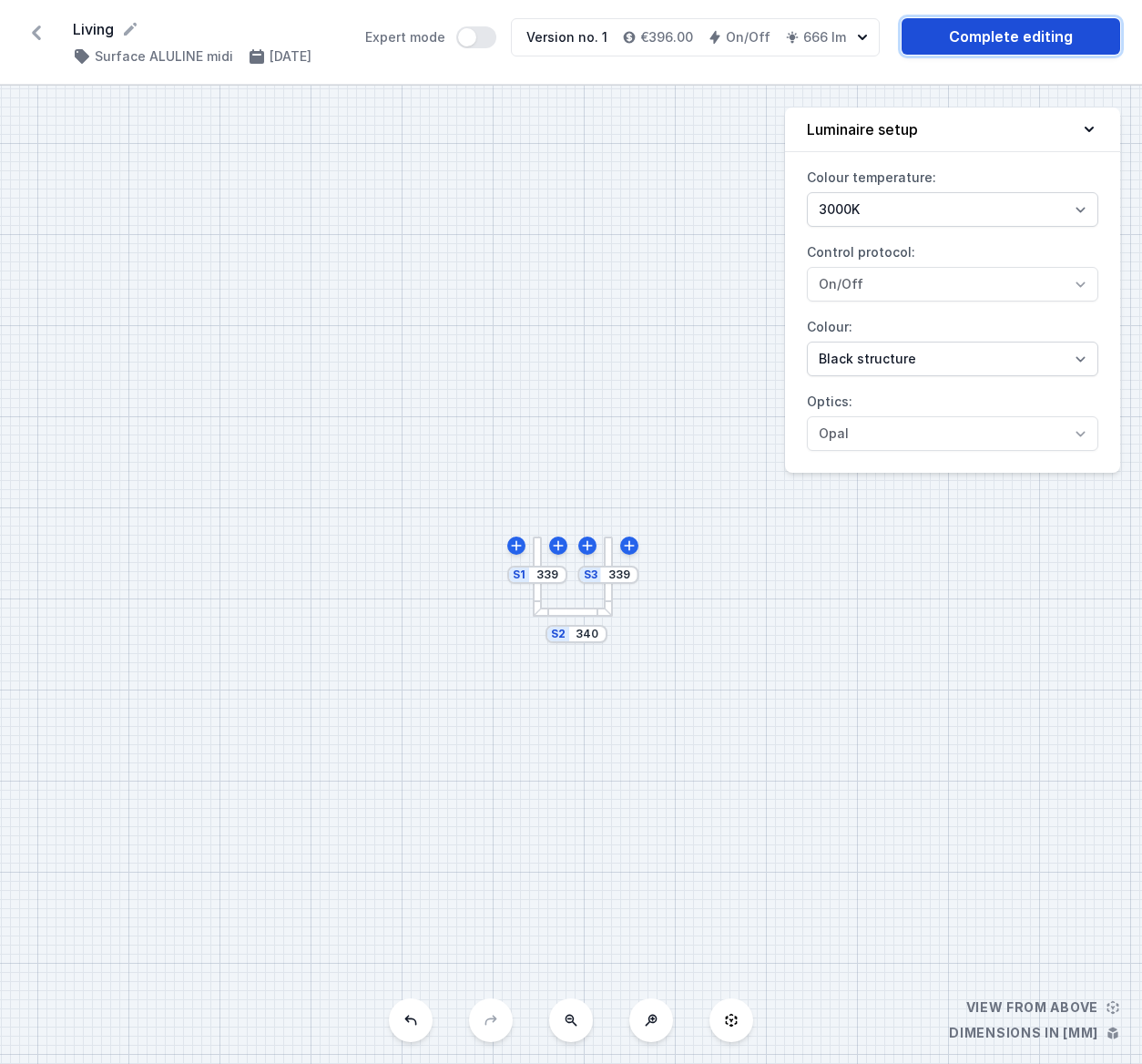
click at [1003, 47] on link "Complete editing" at bounding box center [1010, 37] width 219 height 37
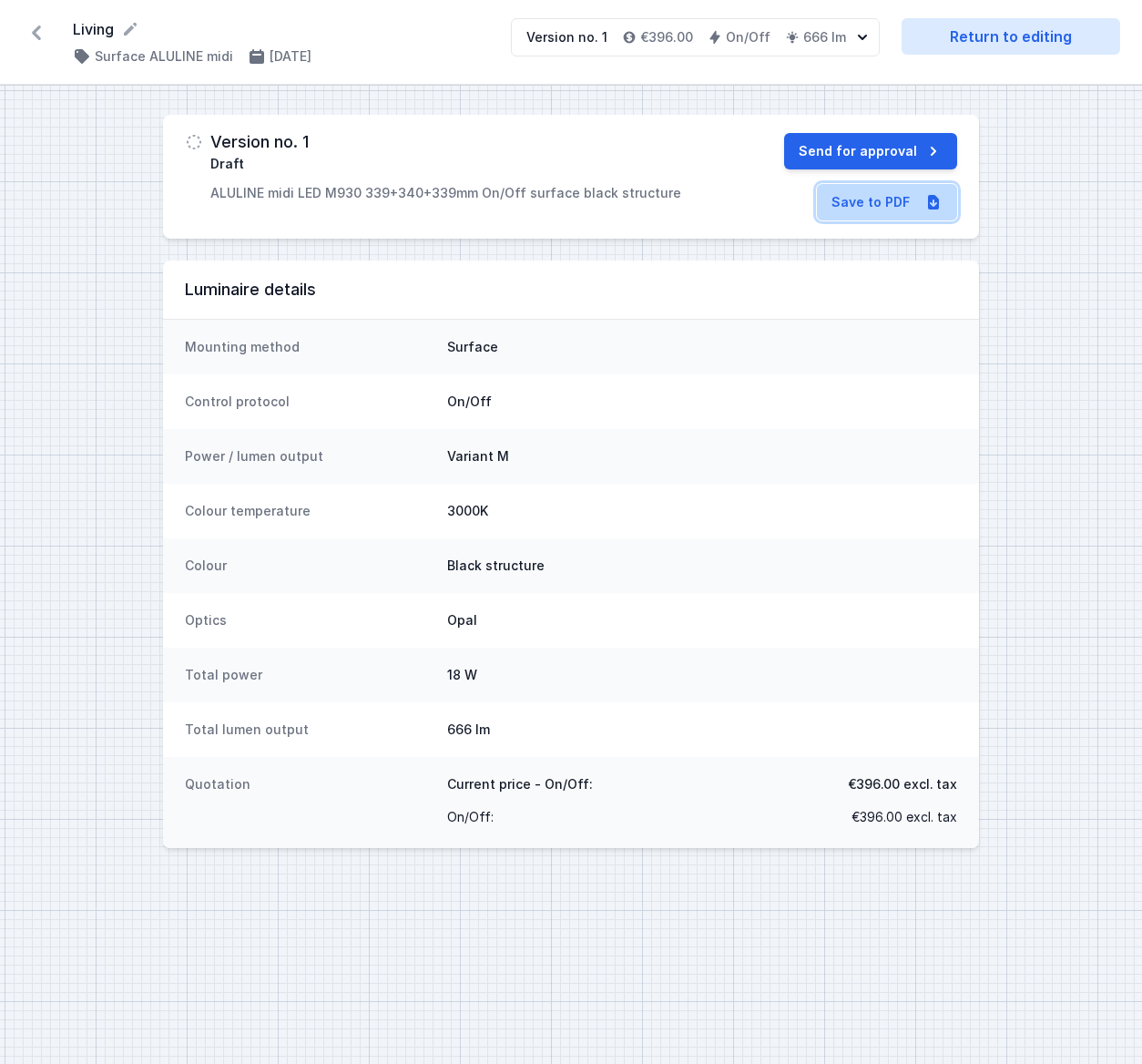
click at [867, 196] on link "Save to PDF" at bounding box center [888, 202] width 141 height 37
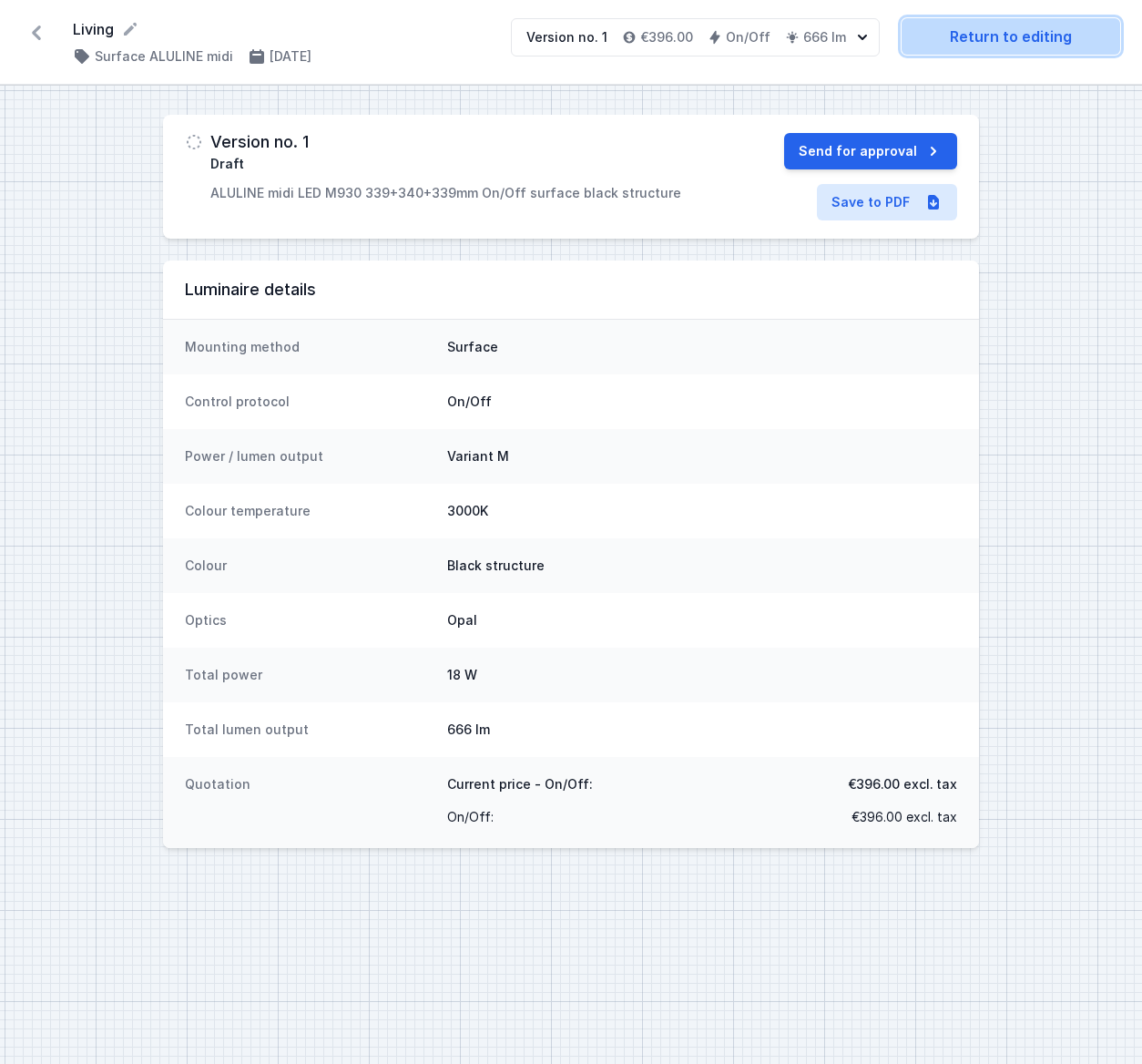
click at [999, 31] on link "Return to editing" at bounding box center [1010, 37] width 219 height 37
select select "3000"
select select "2"
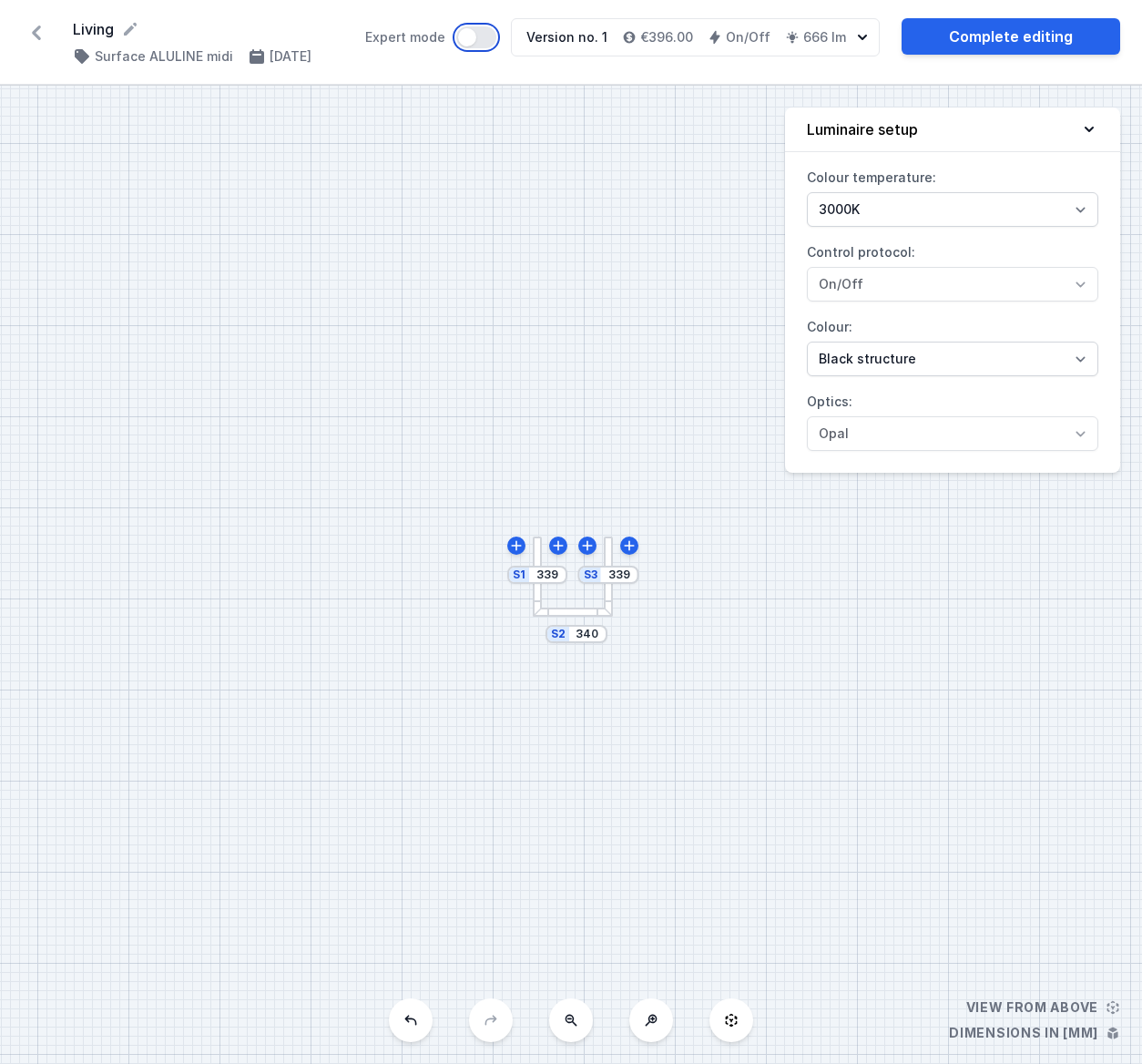
click at [496, 42] on button "Expert mode" at bounding box center [476, 37] width 40 height 22
click at [472, 42] on button "Expert mode" at bounding box center [476, 37] width 40 height 22
click at [37, 33] on icon at bounding box center [37, 33] width 29 height 29
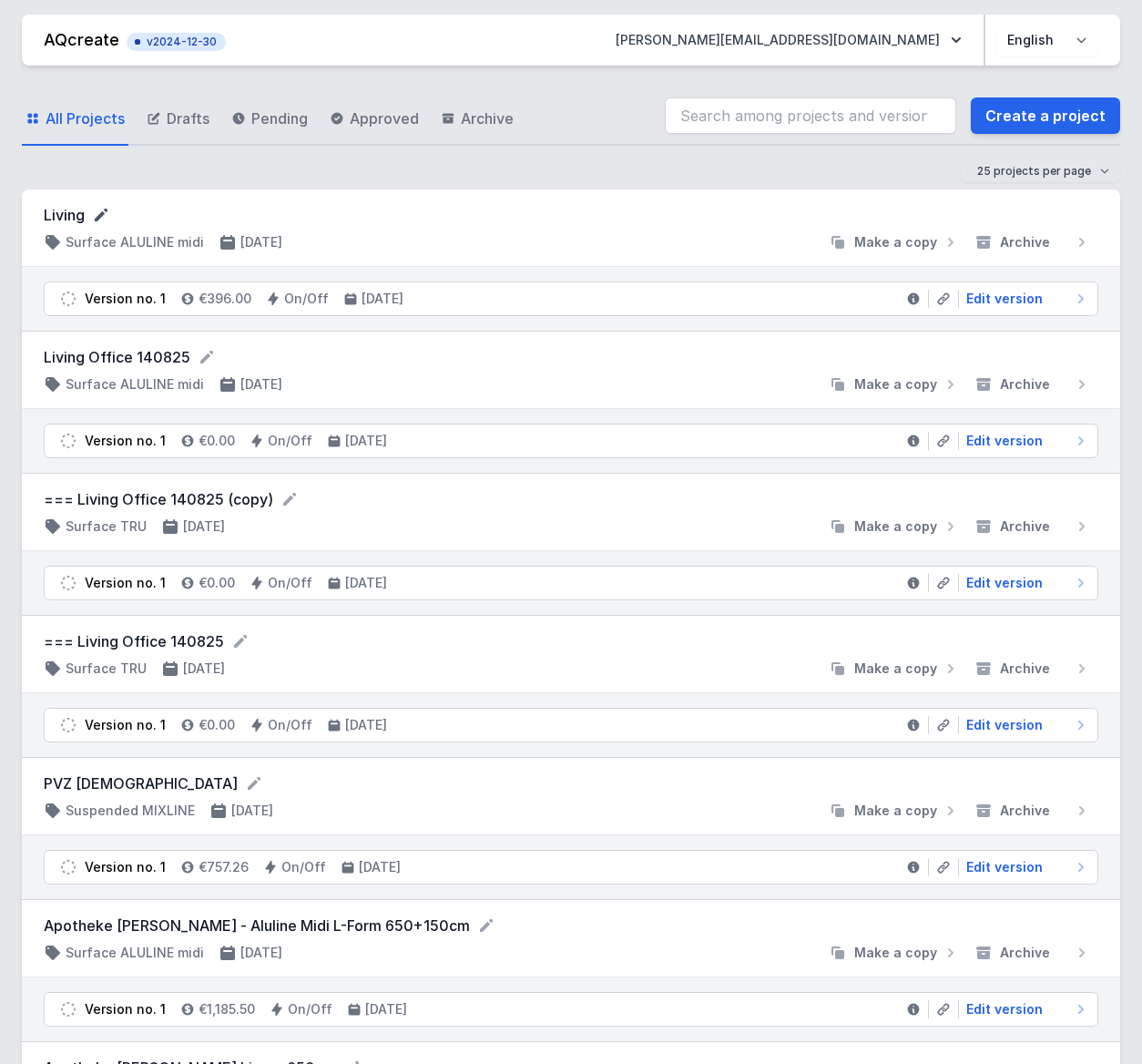
click at [103, 218] on icon at bounding box center [100, 215] width 18 height 18
drag, startPoint x: 51, startPoint y: 216, endPoint x: 52, endPoint y: 229, distance: 13.0
click at [51, 216] on input "Living" at bounding box center [218, 216] width 350 height 24
type input "=== Living"
click at [112, 358] on form "Living Office 140825" at bounding box center [571, 357] width 1054 height 22
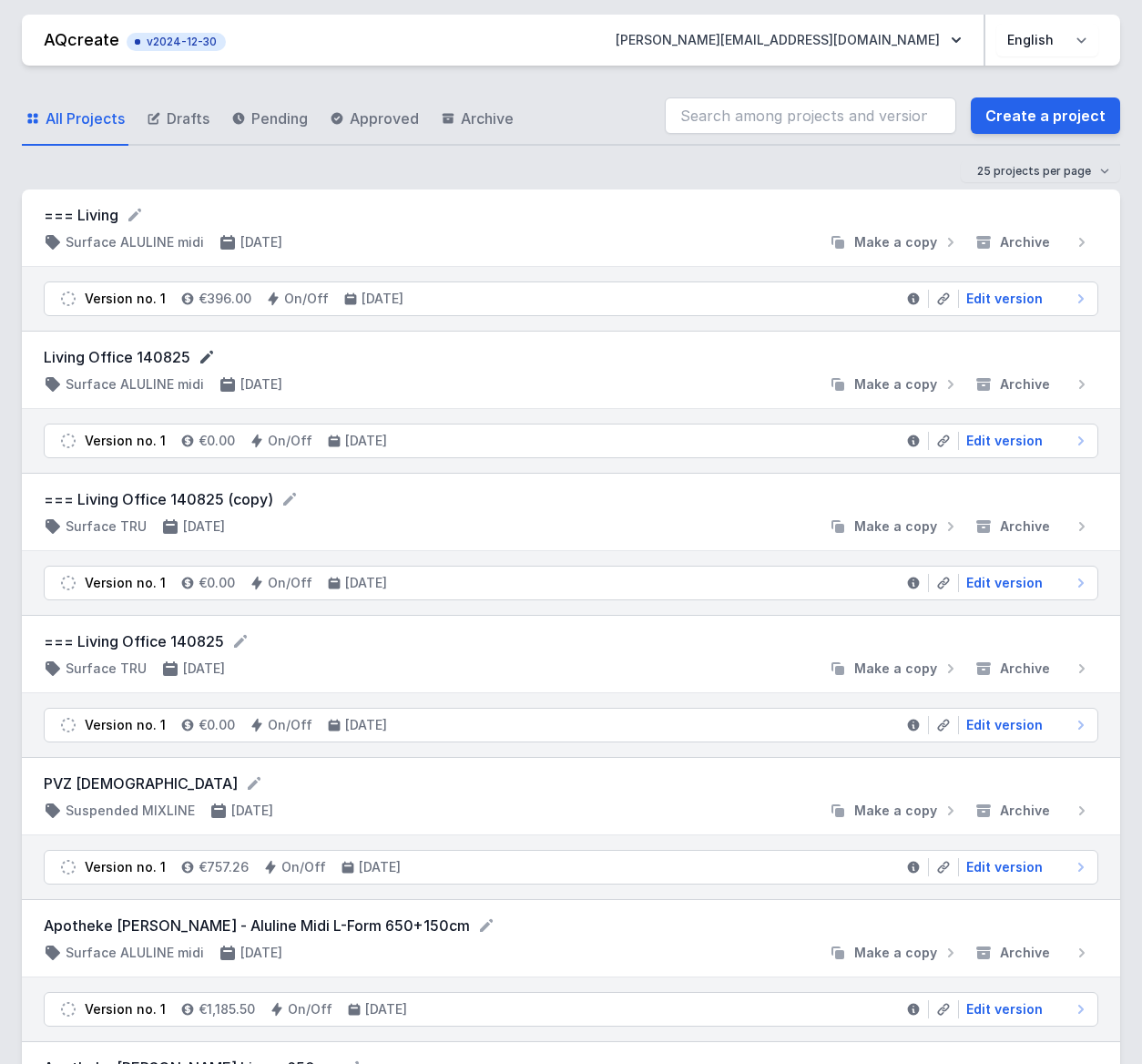
click at [203, 356] on icon at bounding box center [206, 357] width 13 height 13
click at [54, 360] on input "Living Office 140825" at bounding box center [218, 358] width 350 height 24
type input "=== Living Office 140825"
click at [1027, 120] on link "Create a project" at bounding box center [1045, 116] width 149 height 37
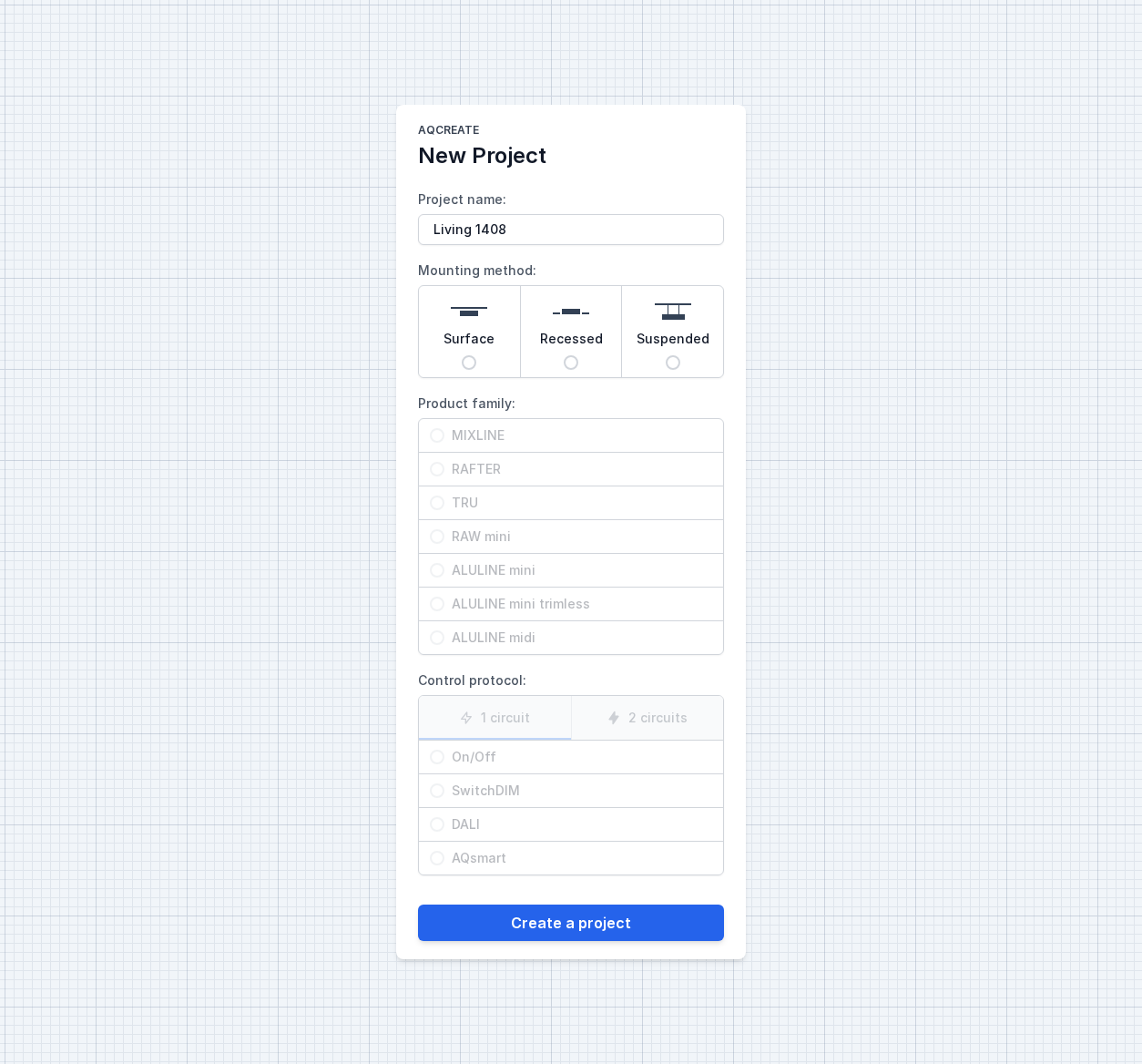
type input "Living 1408"
click at [470, 365] on input "Surface" at bounding box center [468, 362] width 14 height 14
radio input "true"
click at [438, 471] on input "RAFTER" at bounding box center [437, 468] width 14 height 14
radio input "true"
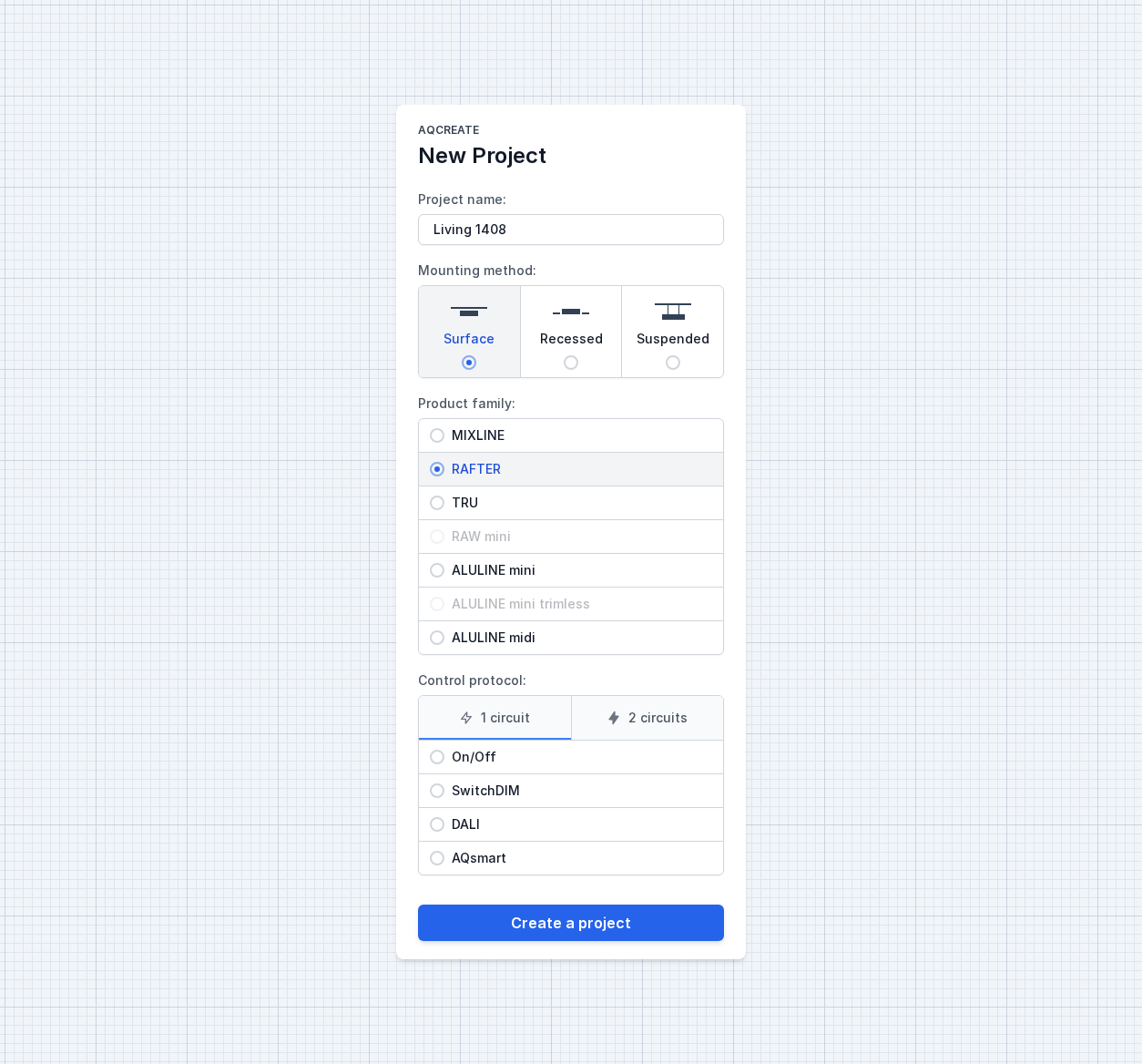
drag, startPoint x: 467, startPoint y: 753, endPoint x: 501, endPoint y: 797, distance: 55.6
click at [467, 753] on span "On/Off" at bounding box center [578, 757] width 268 height 18
click at [444, 753] on input "On/Off" at bounding box center [437, 757] width 14 height 14
radio input "true"
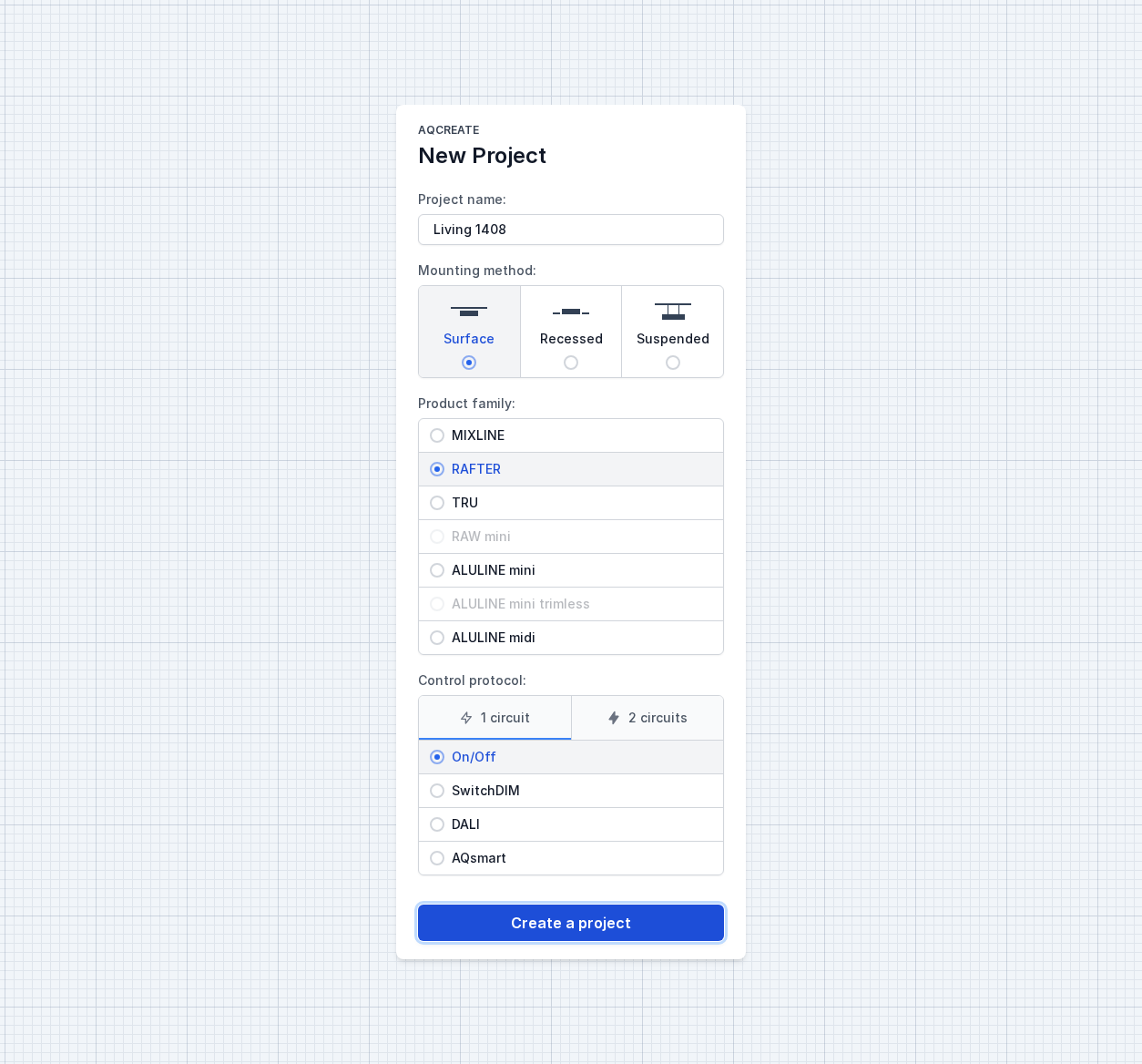
click at [566, 918] on button "Create a project" at bounding box center [571, 922] width 306 height 37
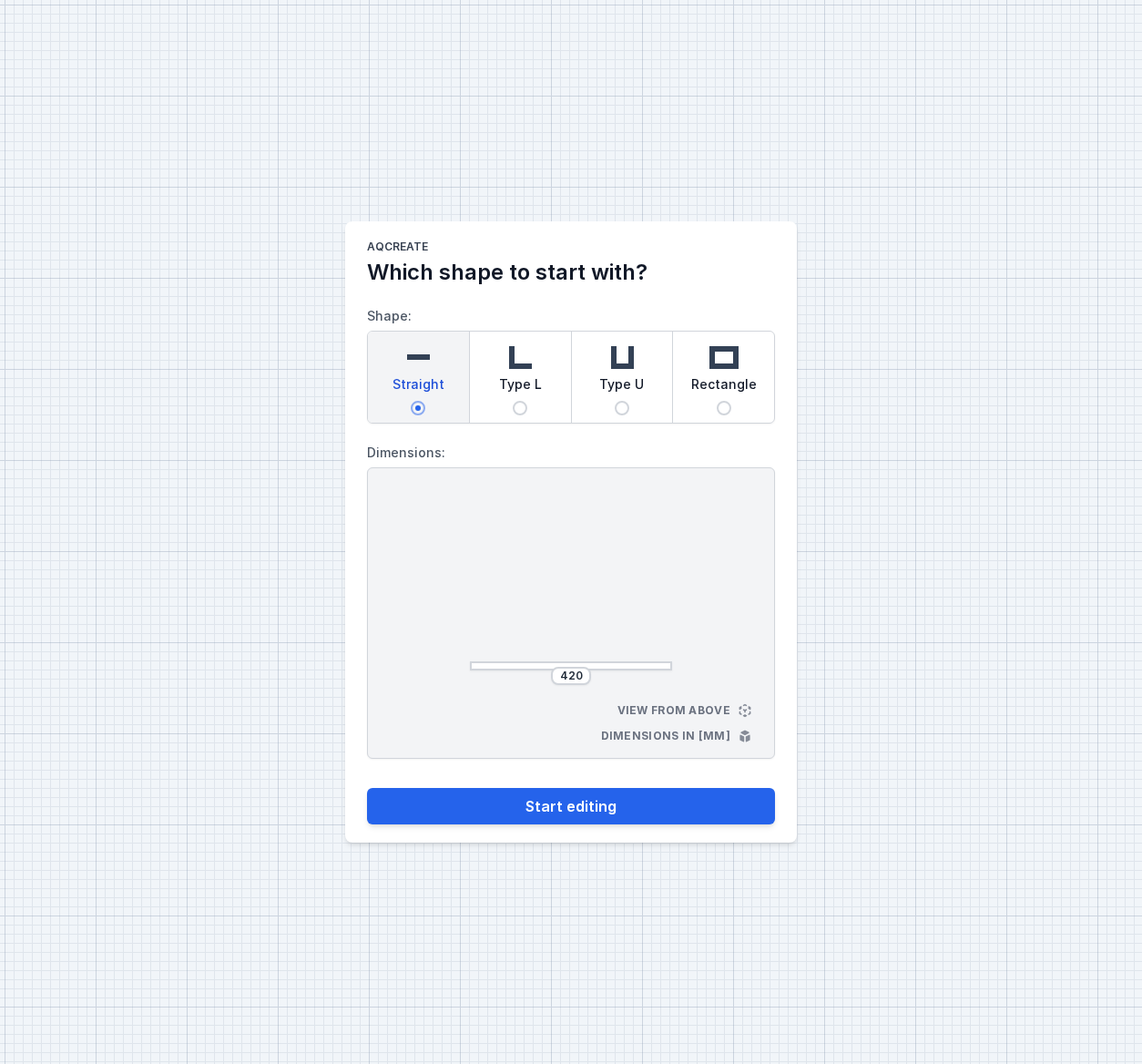
click at [625, 408] on input "Type U" at bounding box center [622, 408] width 14 height 14
radio input "true"
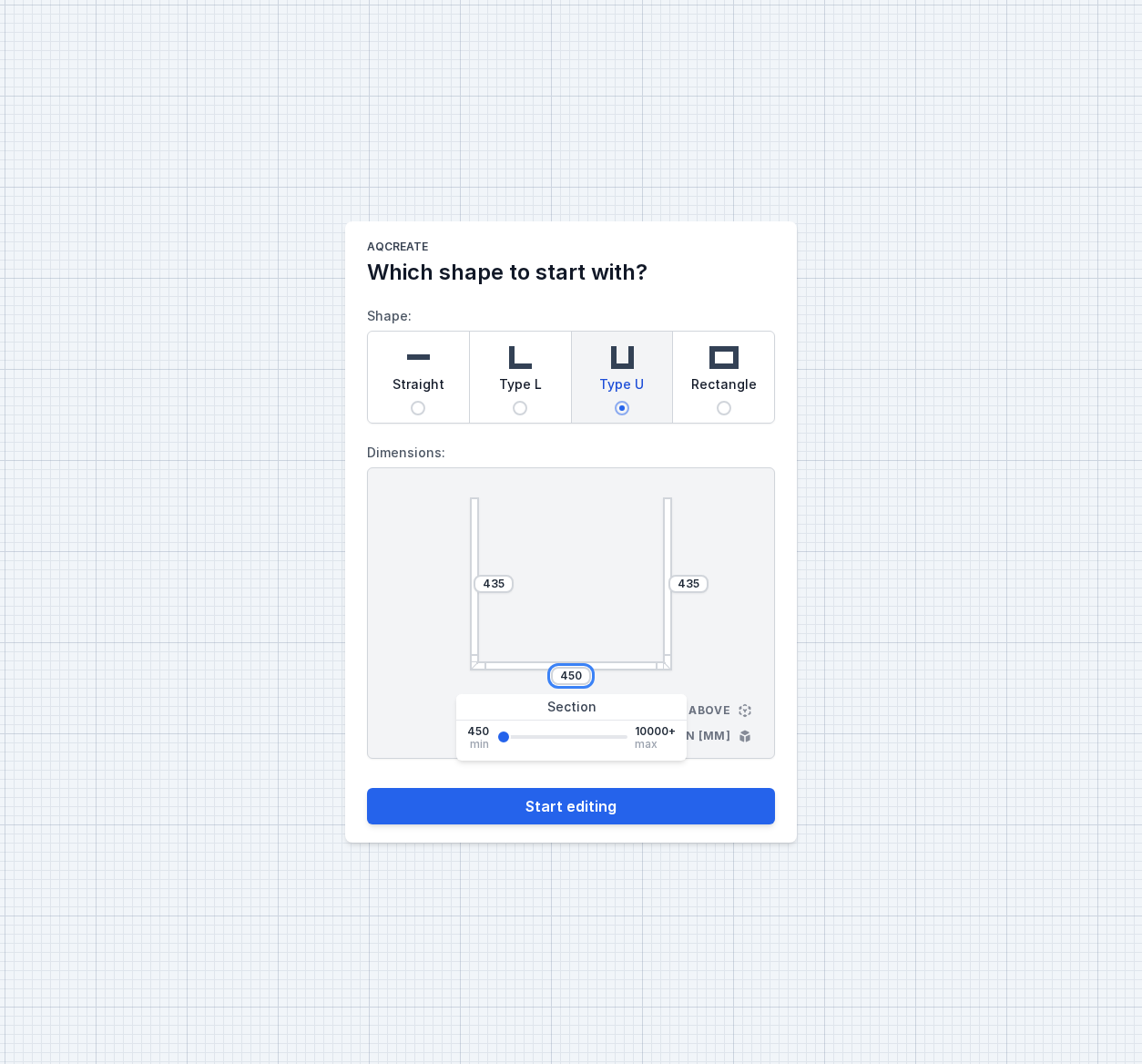
click at [571, 674] on input "450" at bounding box center [571, 676] width 29 height 14
type input "337"
click at [367, 787] on button "Start editing" at bounding box center [571, 806] width 408 height 37
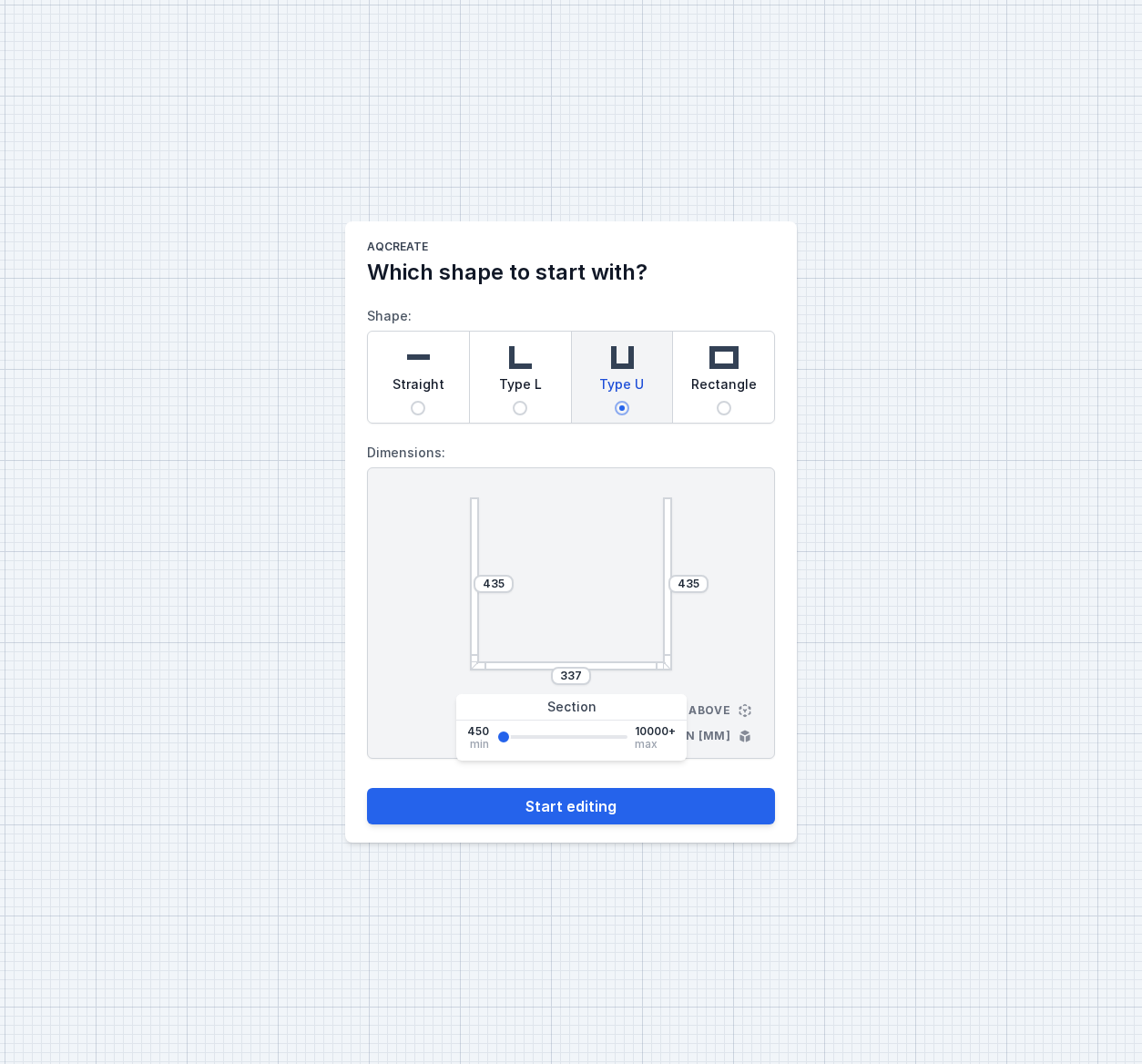
click at [386, 697] on div "435 435 337 View from above Dimensions in [mm]" at bounding box center [571, 613] width 408 height 291
click at [421, 405] on input "Straight" at bounding box center [417, 408] width 14 height 14
radio input "true"
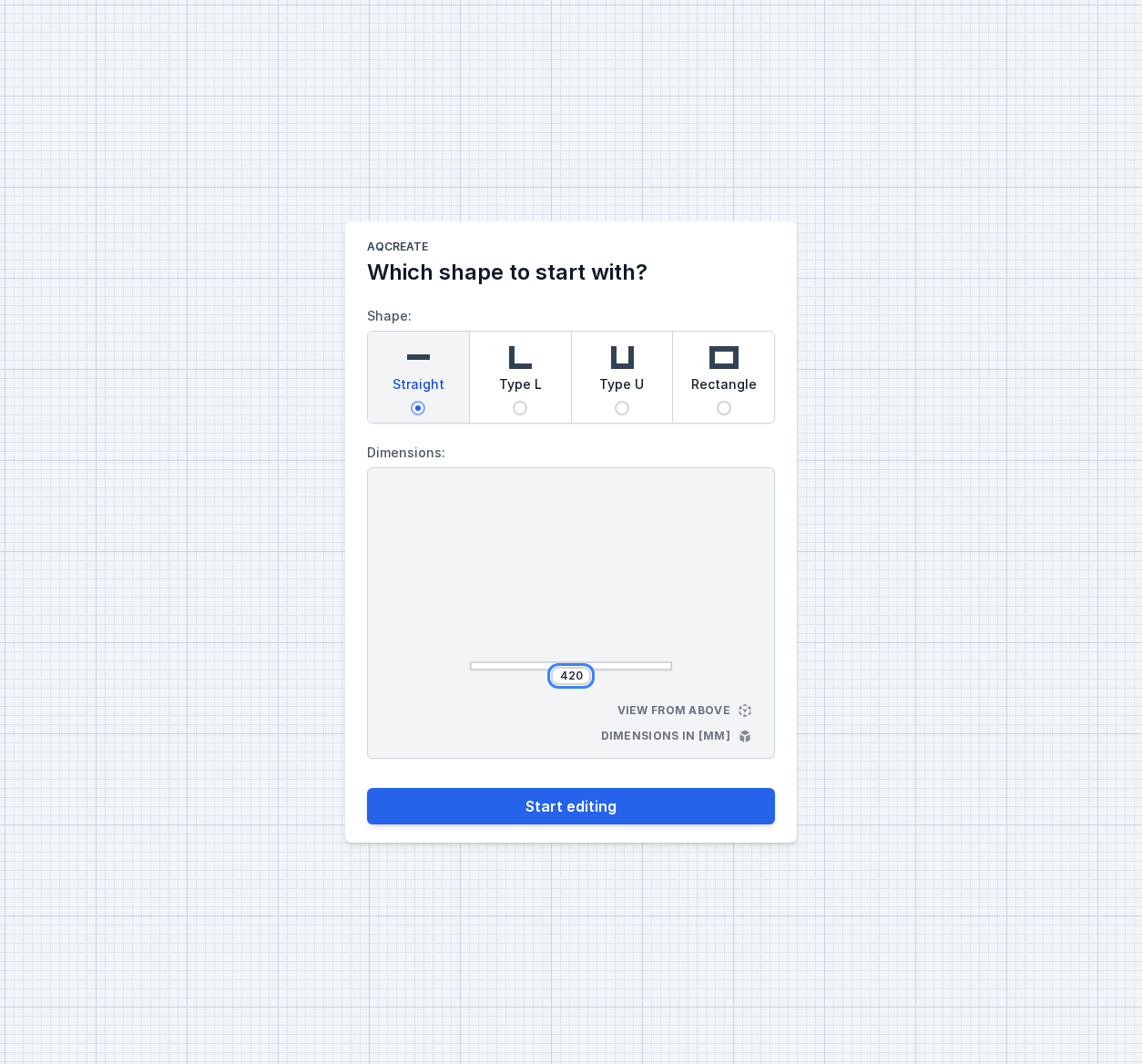
click at [571, 680] on div "420" at bounding box center [571, 676] width 40 height 18
click at [353, 521] on main "AQcreate Which shape to start with? Shape: Straight Type L Type U Rectangle Dim…" at bounding box center [571, 532] width 452 height 621
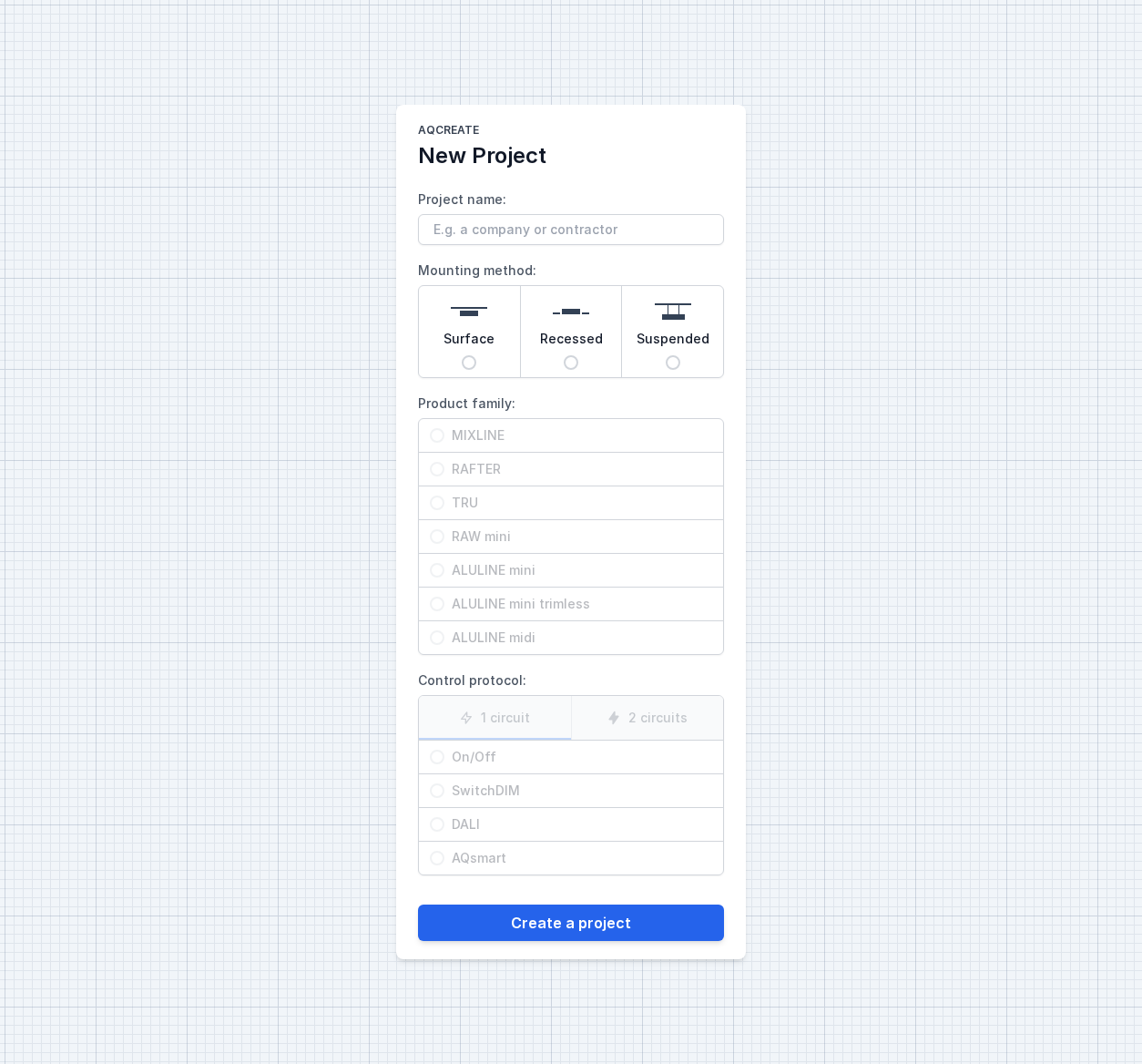
click at [440, 438] on label "MIXLINE" at bounding box center [571, 436] width 305 height 34
click at [436, 438] on label "MIXLINE" at bounding box center [571, 436] width 305 height 34
click at [472, 362] on input "Surface" at bounding box center [468, 362] width 14 height 14
radio input "true"
click at [441, 427] on div "MIXLINE" at bounding box center [571, 436] width 305 height 33
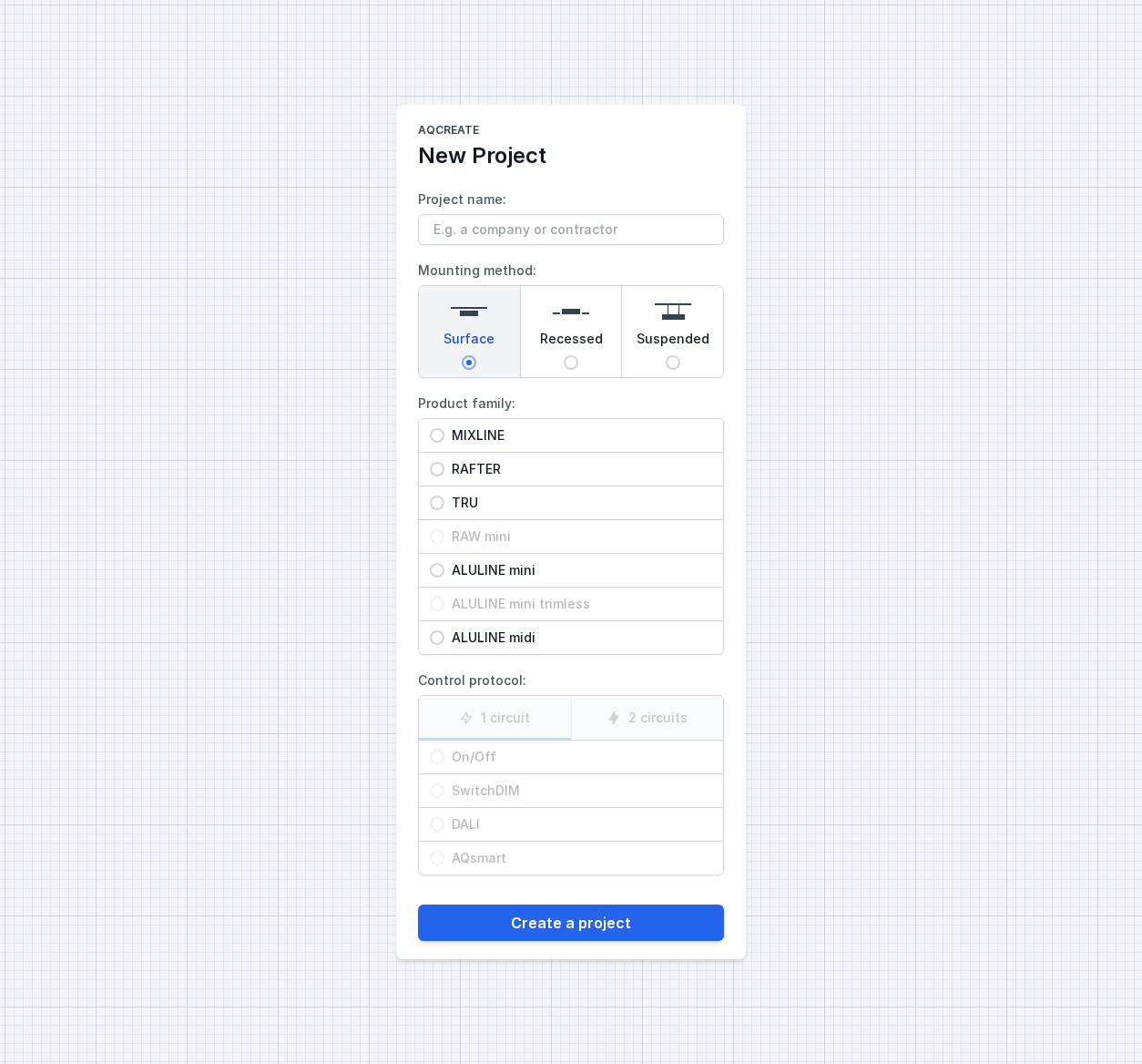
click at [441, 428] on input "MIXLINE" at bounding box center [437, 435] width 14 height 14
radio input "true"
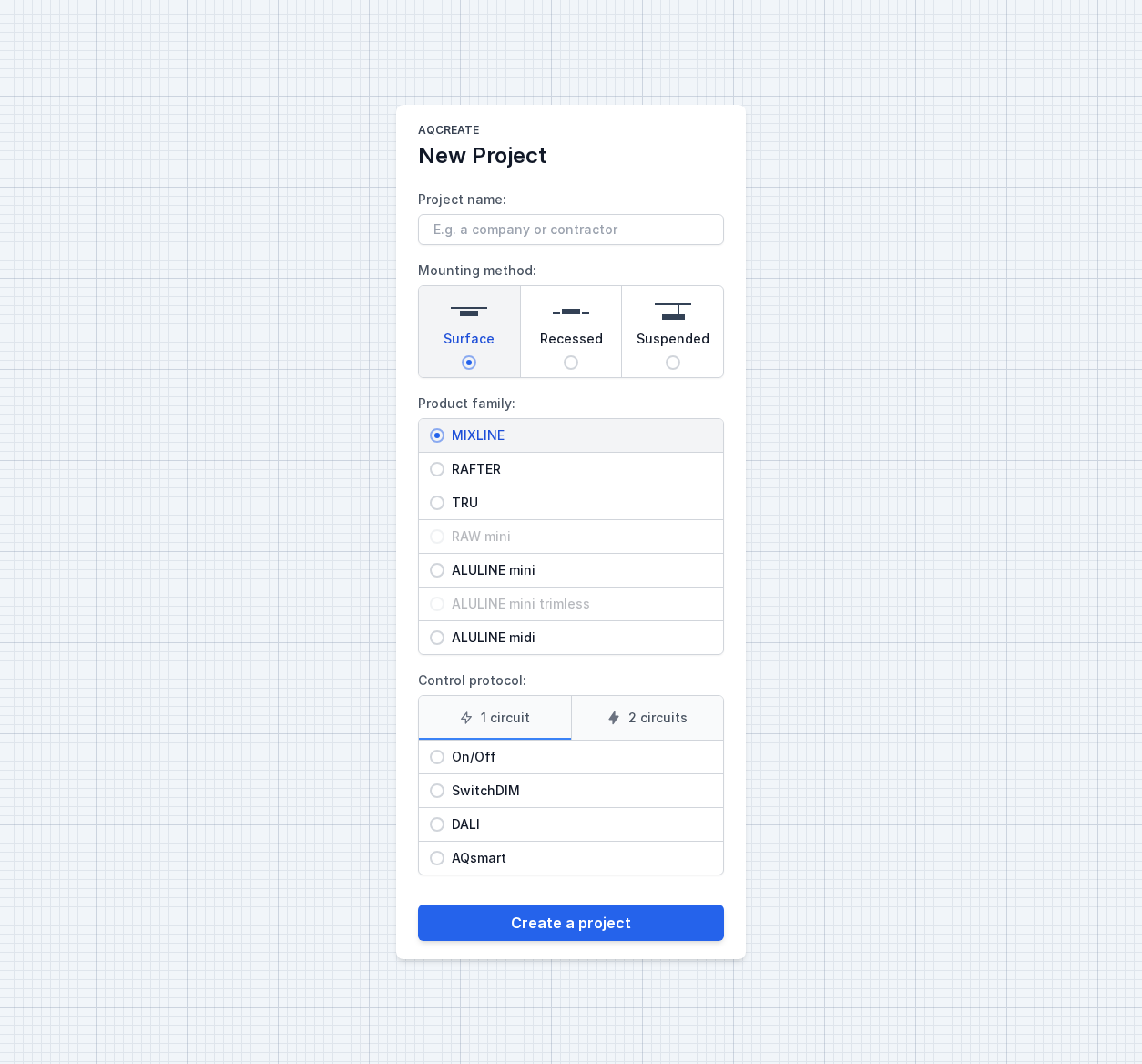
click at [489, 763] on span "On/Off" at bounding box center [578, 757] width 268 height 18
click at [444, 763] on input "On/Off" at bounding box center [437, 757] width 14 height 14
radio input "true"
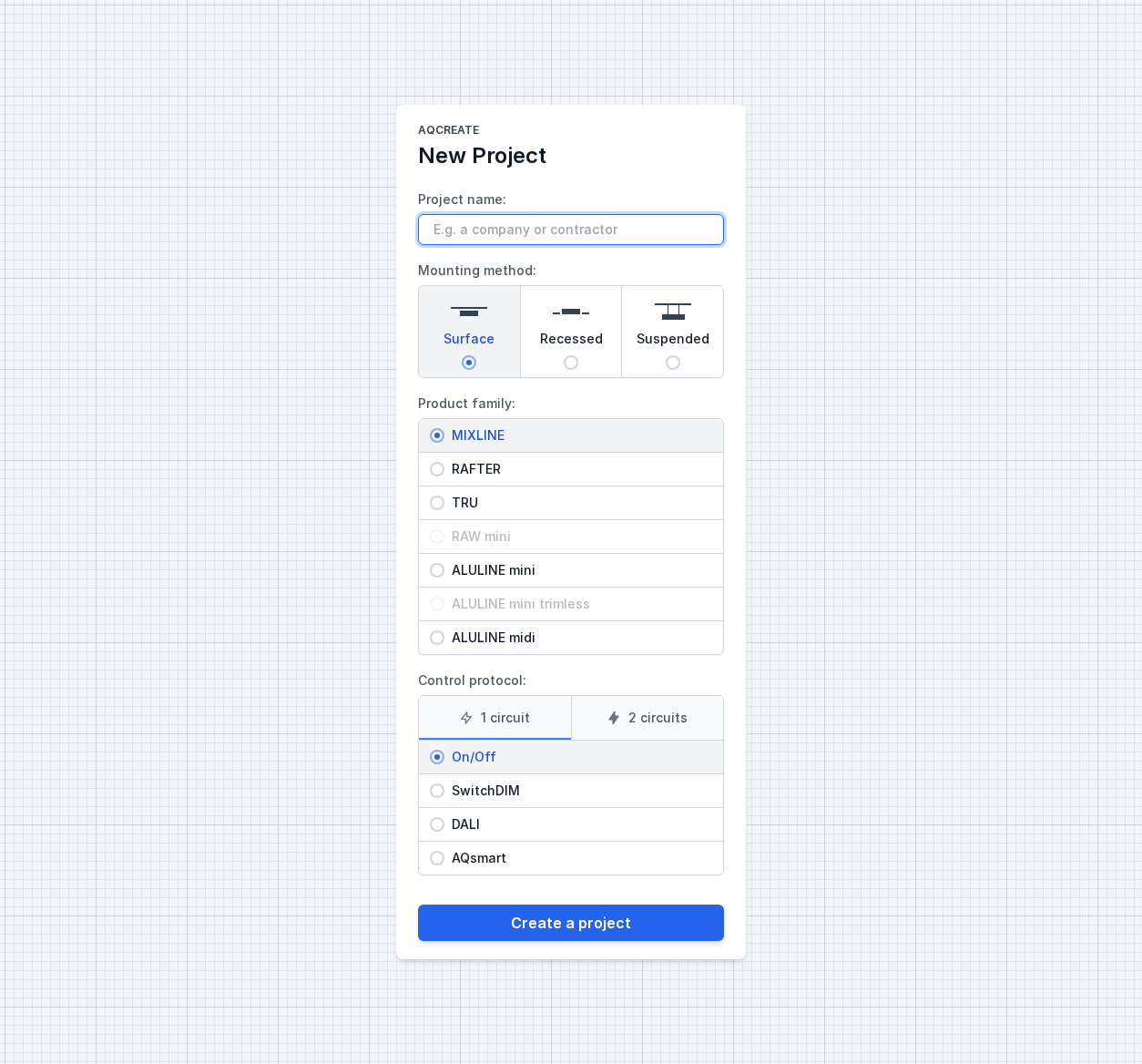
click at [548, 228] on input "Project name:" at bounding box center [571, 229] width 306 height 31
type input "liv"
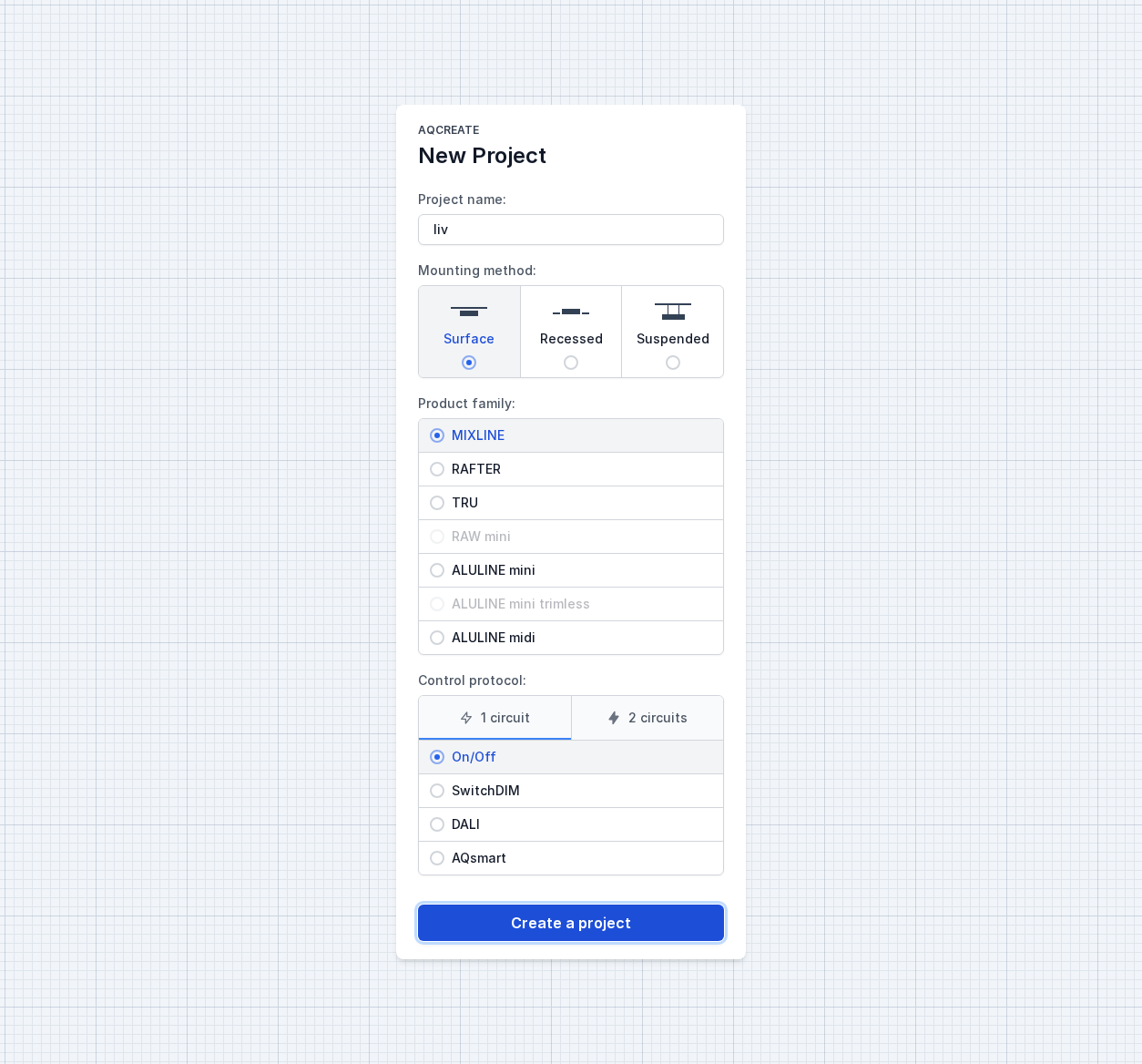
click at [507, 922] on button "Create a project" at bounding box center [571, 922] width 306 height 37
